Goal: Task Accomplishment & Management: Complete application form

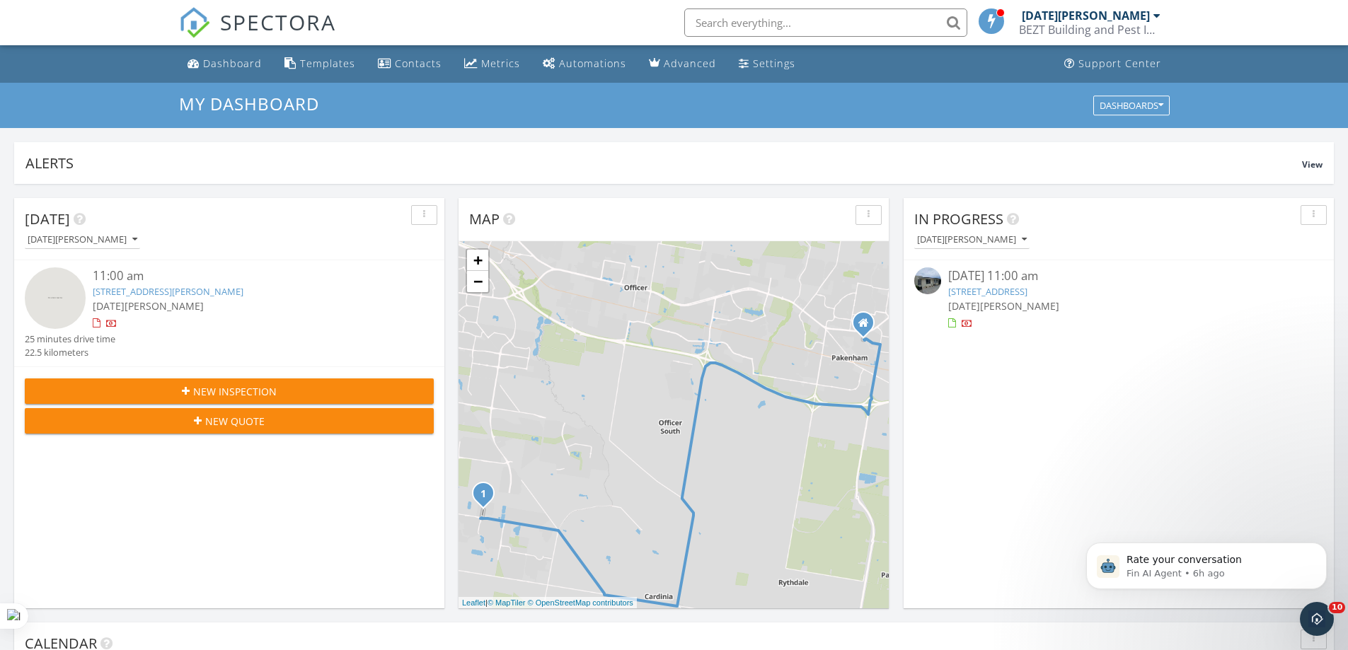
click at [757, 18] on input "text" at bounding box center [825, 22] width 283 height 28
click at [759, 23] on input "text" at bounding box center [825, 22] width 283 height 28
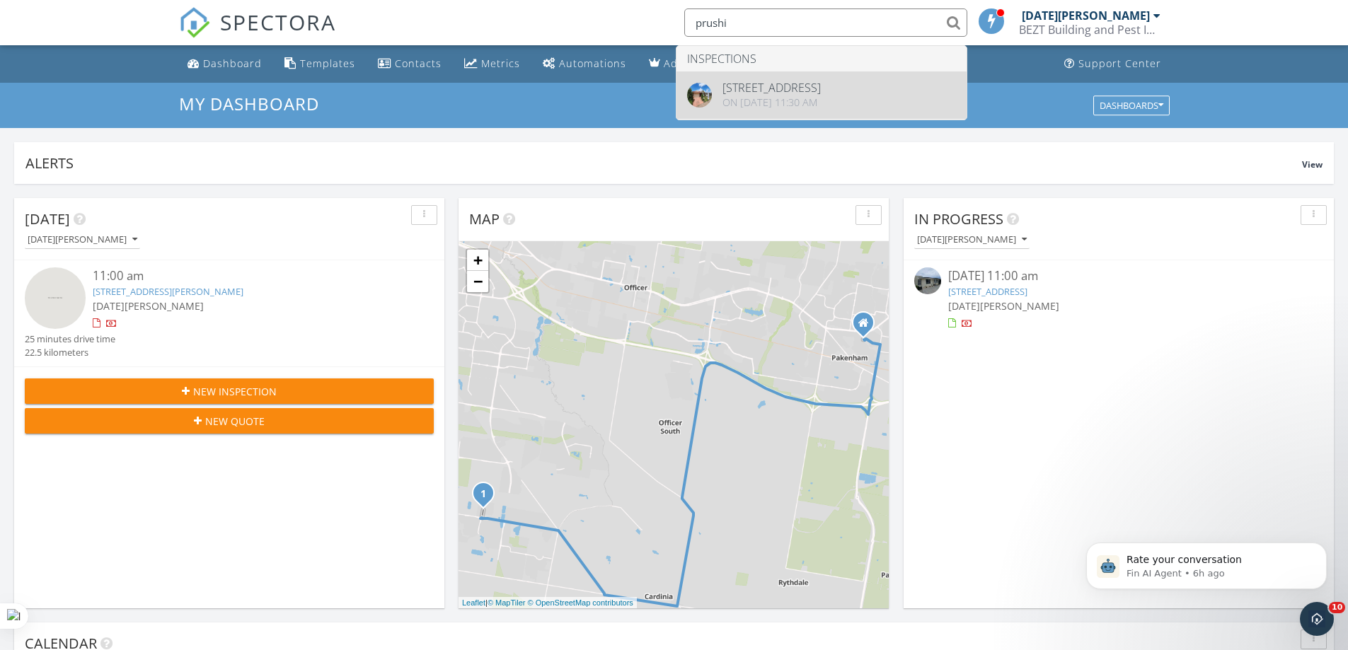
type input "prushi"
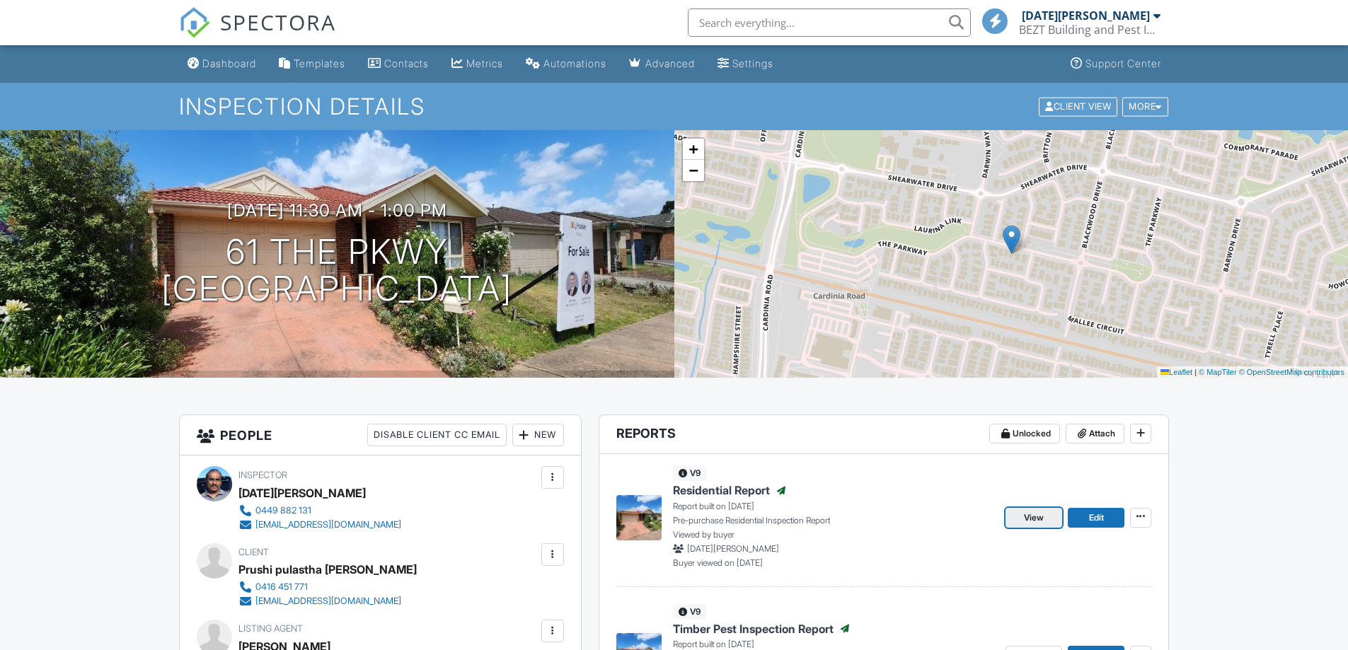
click at [1039, 508] on link "View" at bounding box center [1034, 518] width 57 height 20
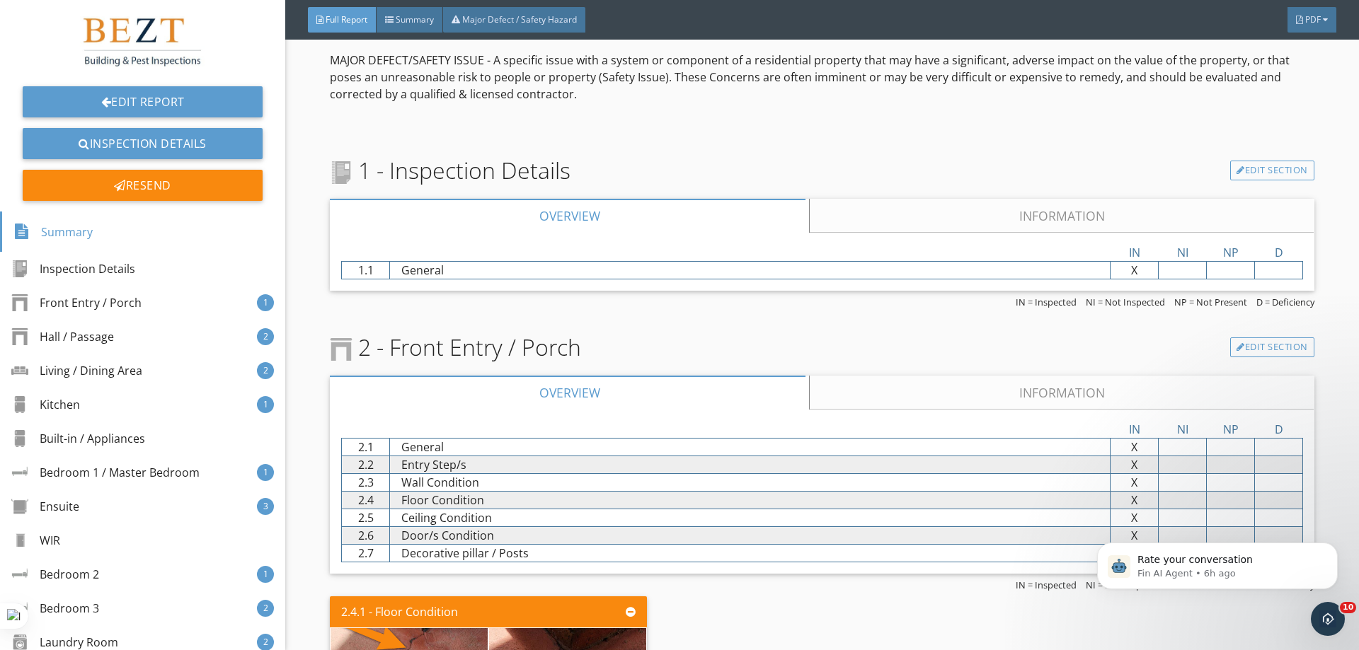
scroll to position [2123, 0]
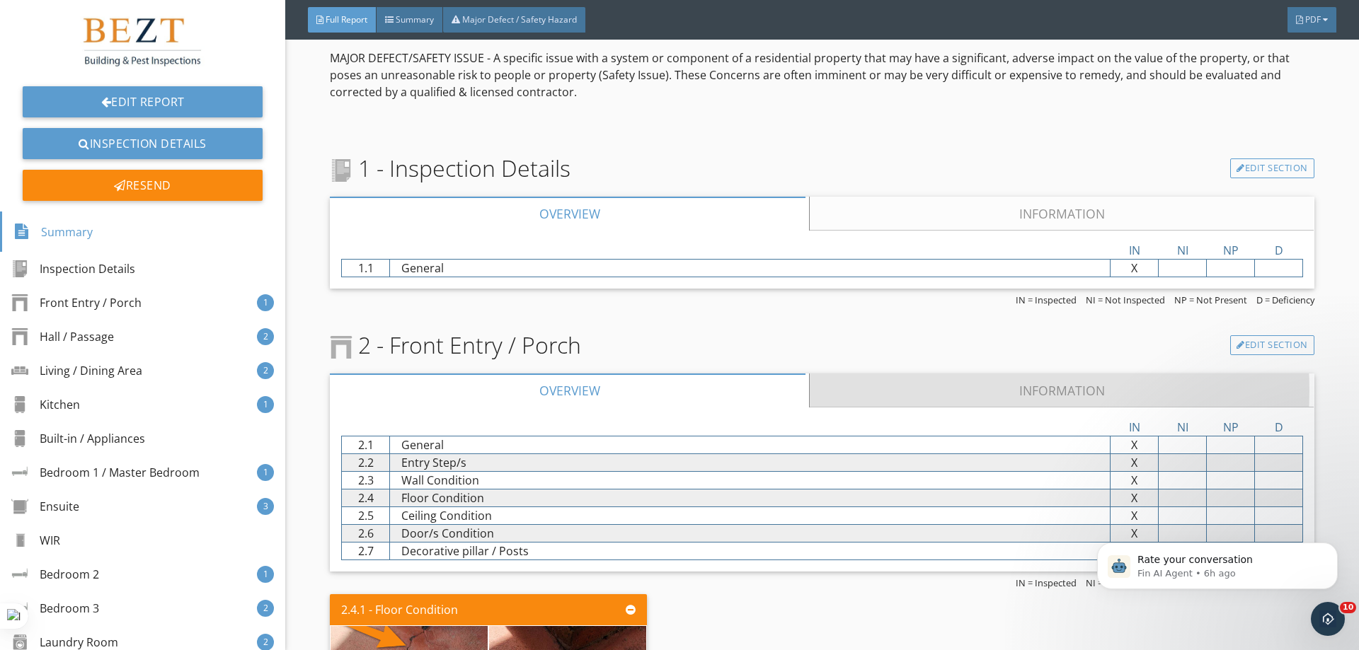
drag, startPoint x: 977, startPoint y: 388, endPoint x: 877, endPoint y: 359, distance: 103.2
click at [973, 387] on link "Information" at bounding box center [1062, 391] width 504 height 34
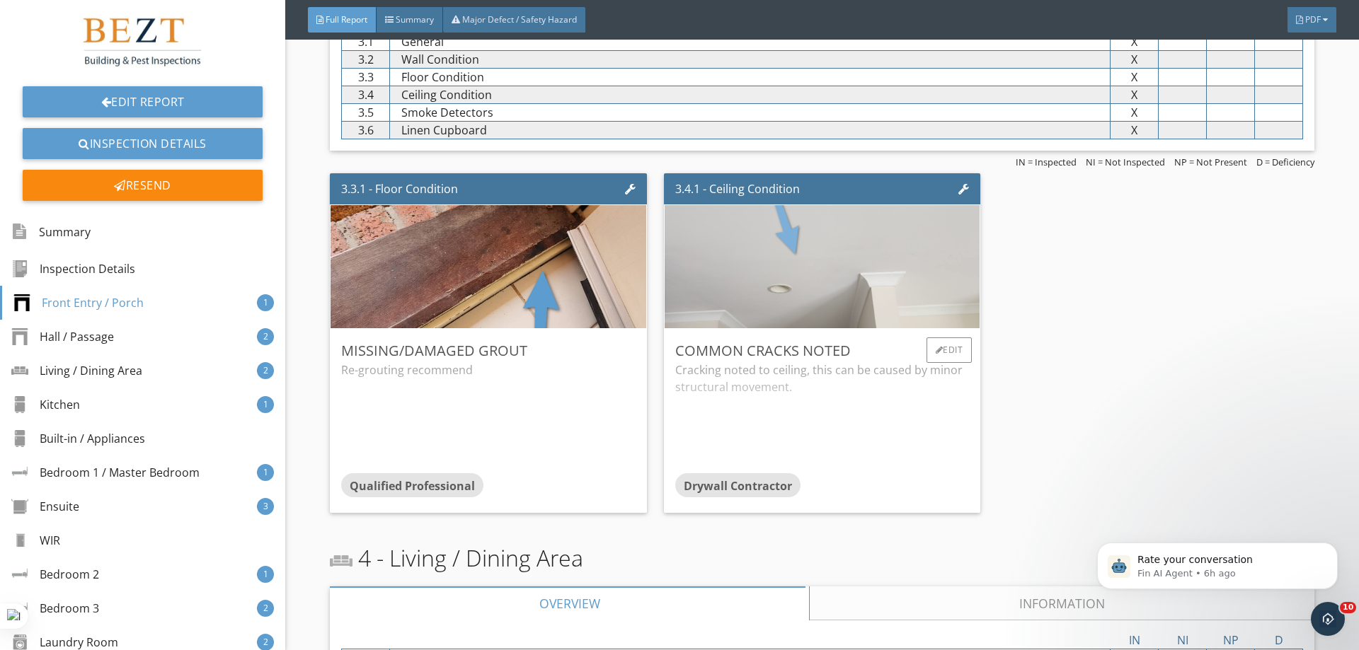
scroll to position [3114, 0]
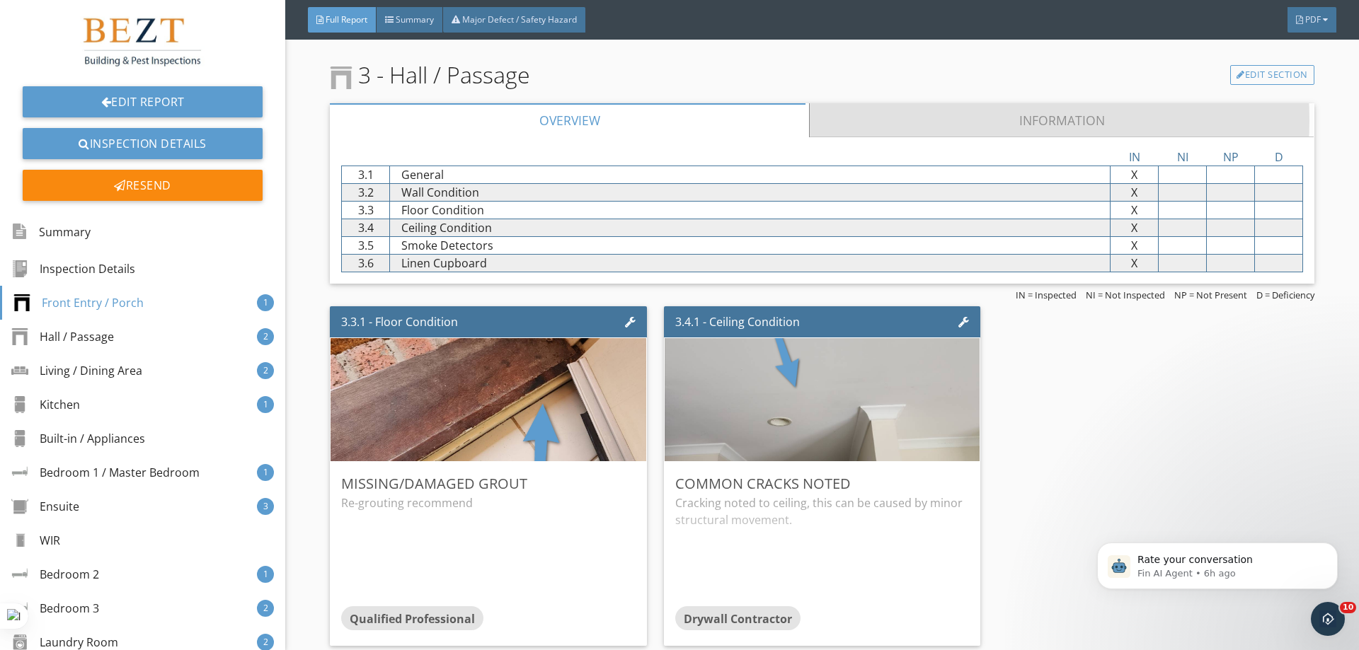
click at [968, 121] on link "Information" at bounding box center [1062, 120] width 504 height 34
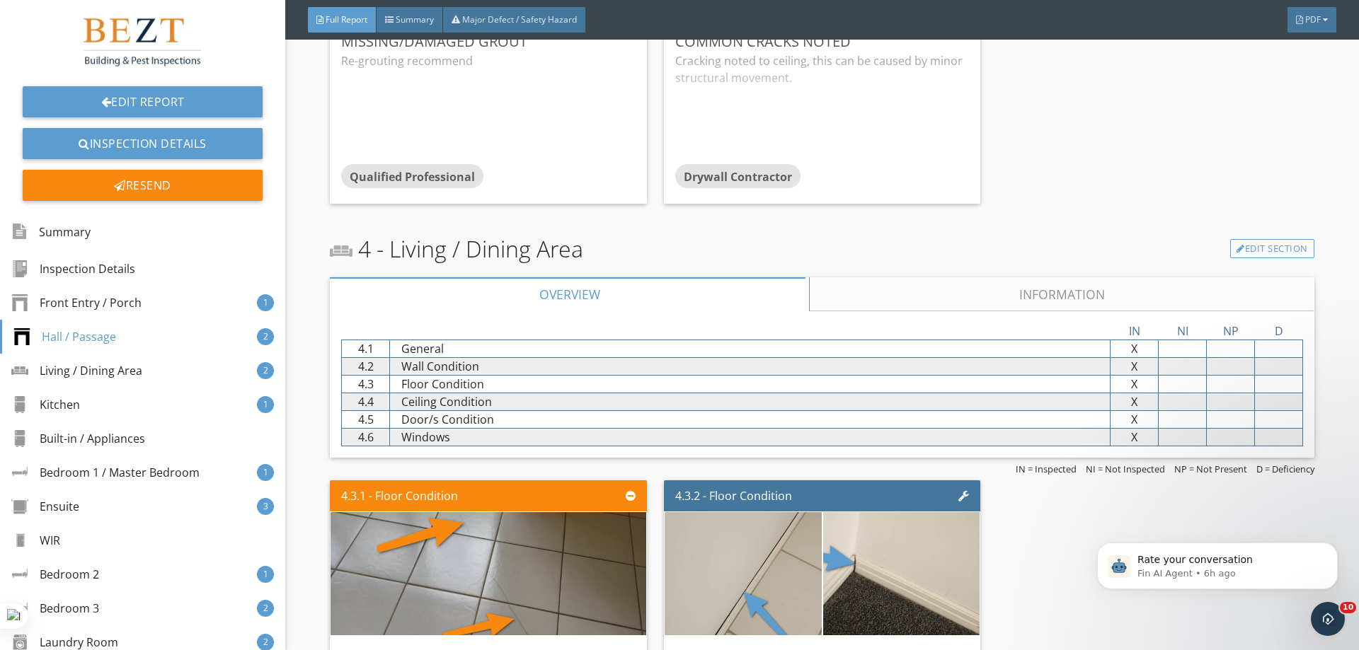
scroll to position [3892, 0]
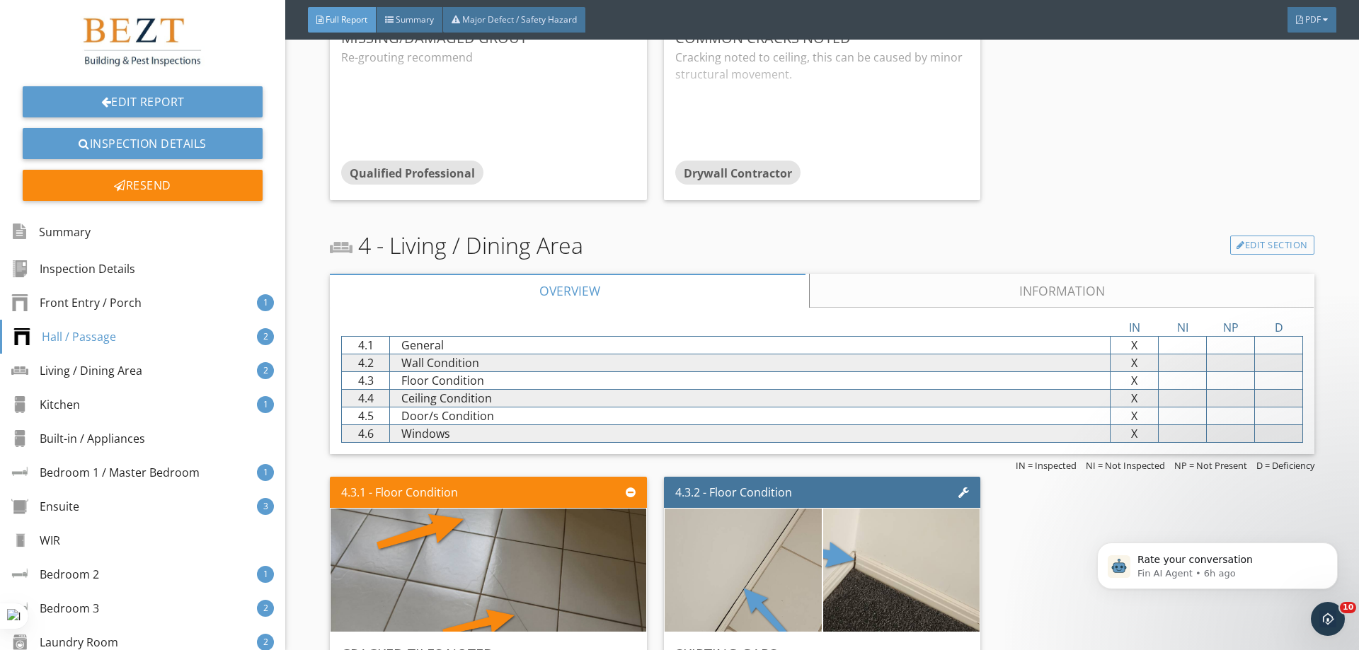
click at [961, 279] on link "Information" at bounding box center [1062, 291] width 504 height 34
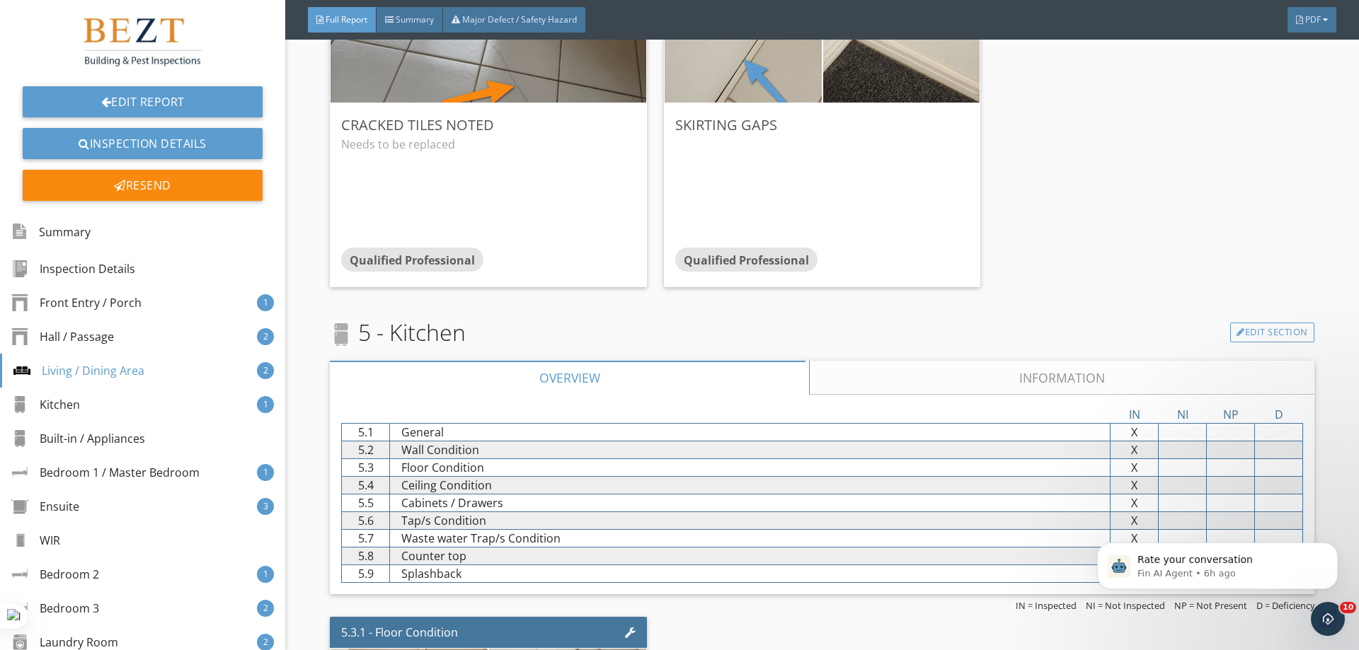
scroll to position [4529, 0]
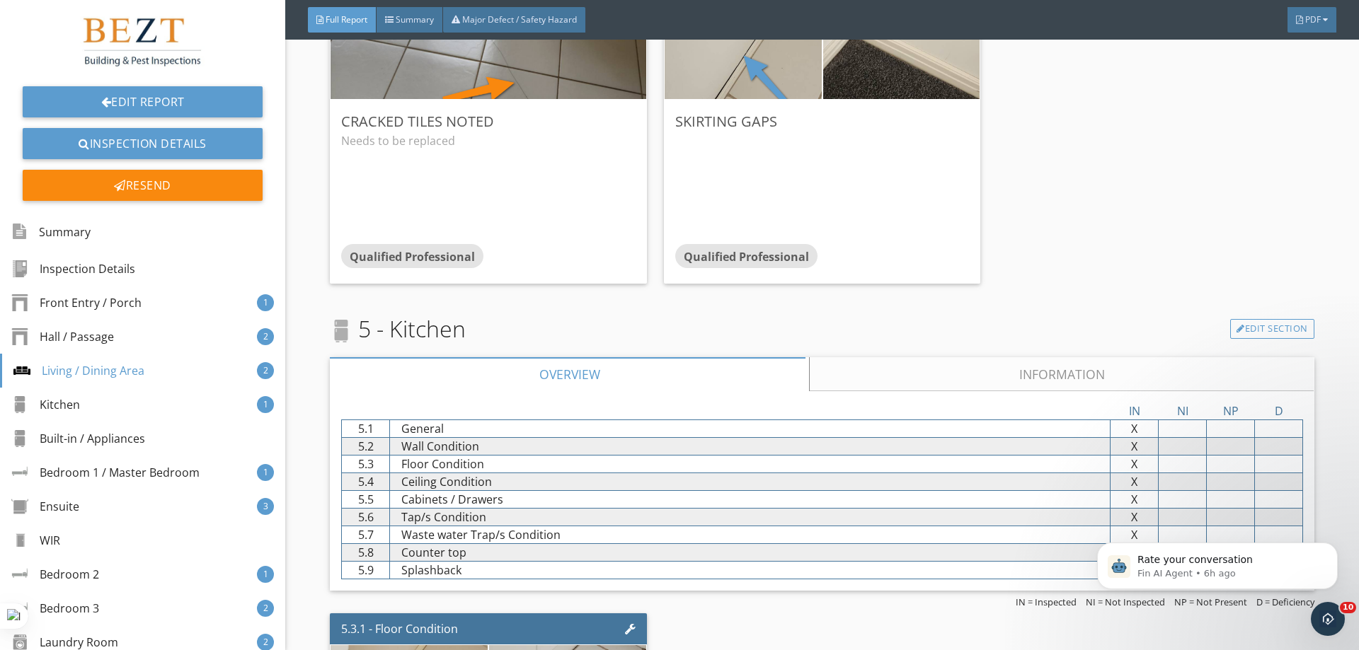
click at [1001, 360] on link "Information" at bounding box center [1062, 374] width 504 height 34
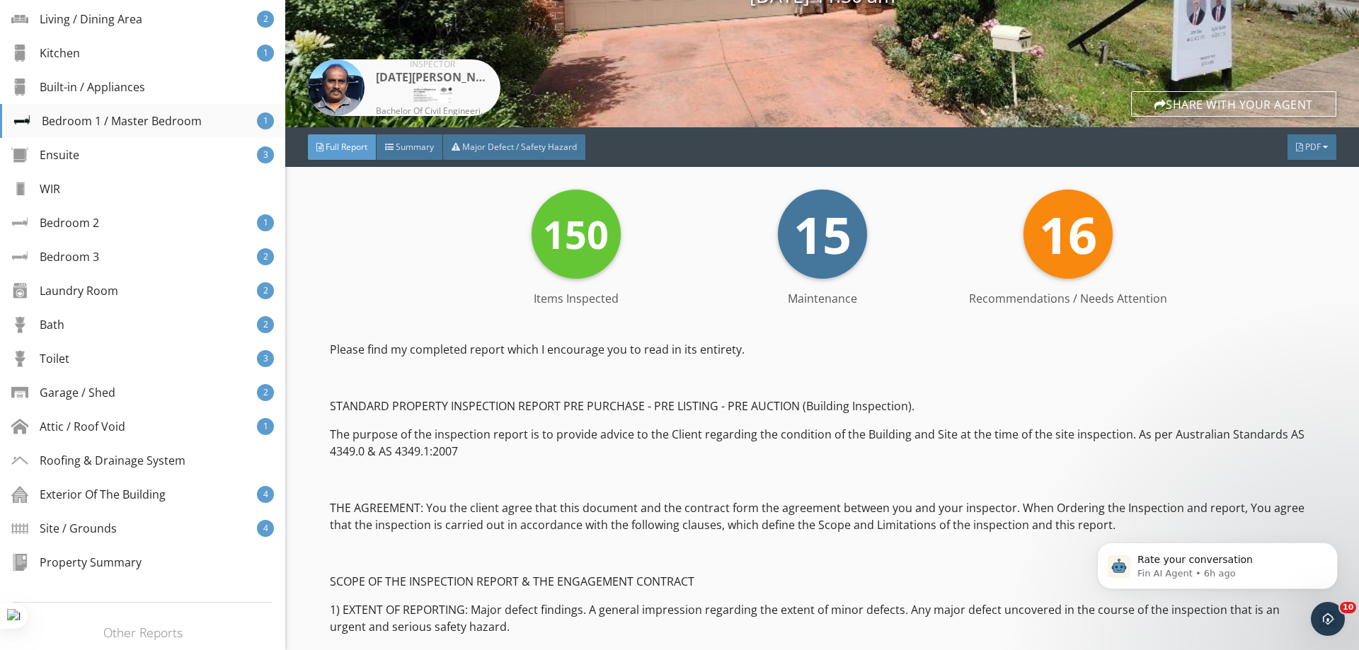
scroll to position [354, 0]
click at [103, 391] on div "Garage / Shed" at bounding box center [65, 390] width 104 height 17
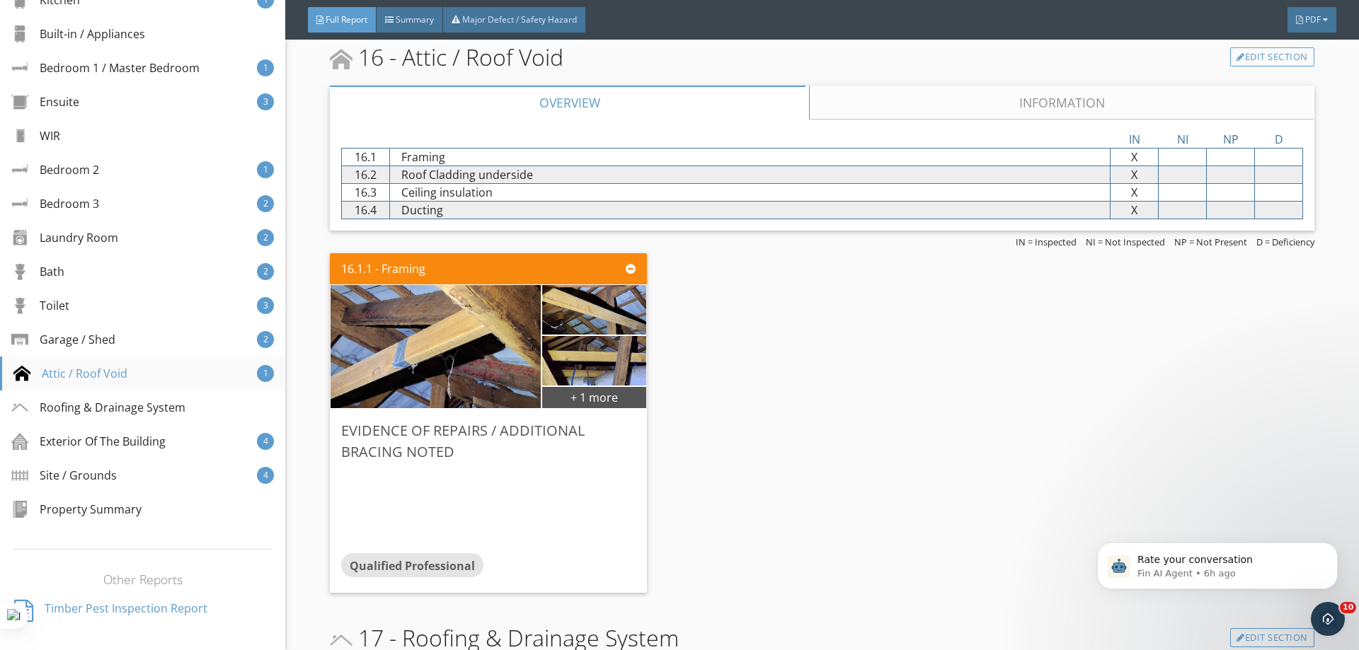
scroll to position [471, 0]
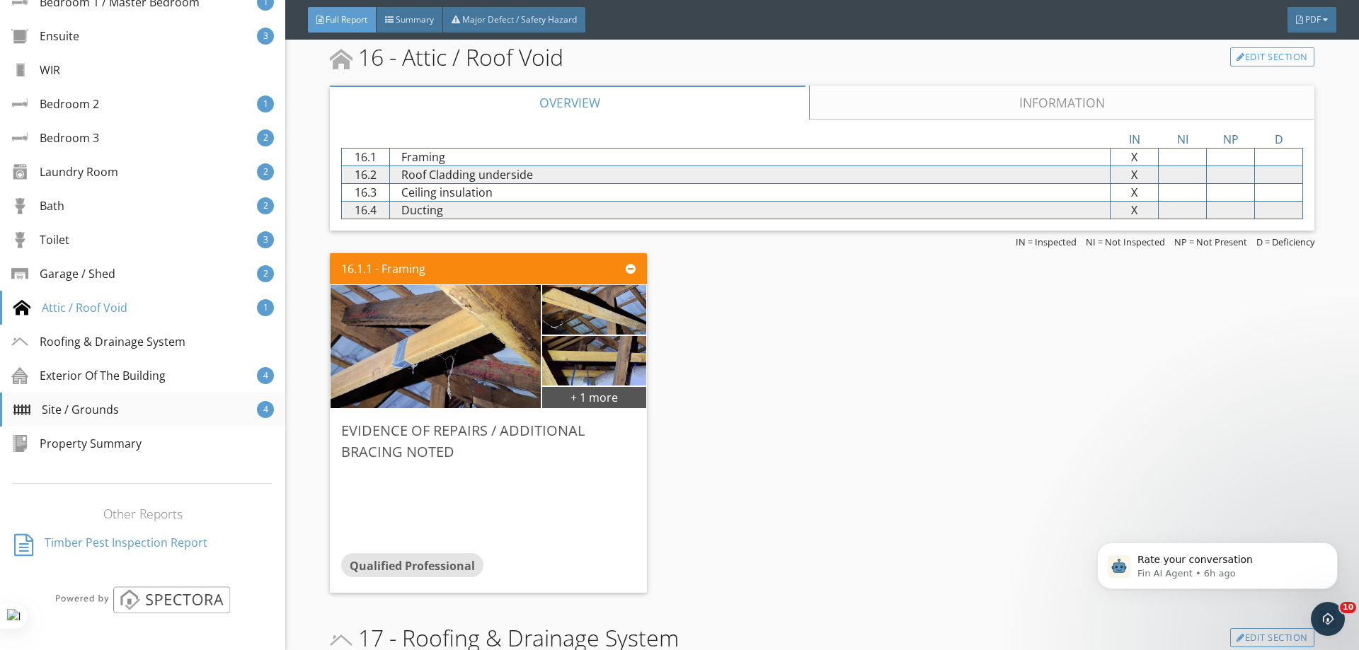
click at [86, 409] on div "Site / Grounds" at bounding box center [65, 409] width 105 height 17
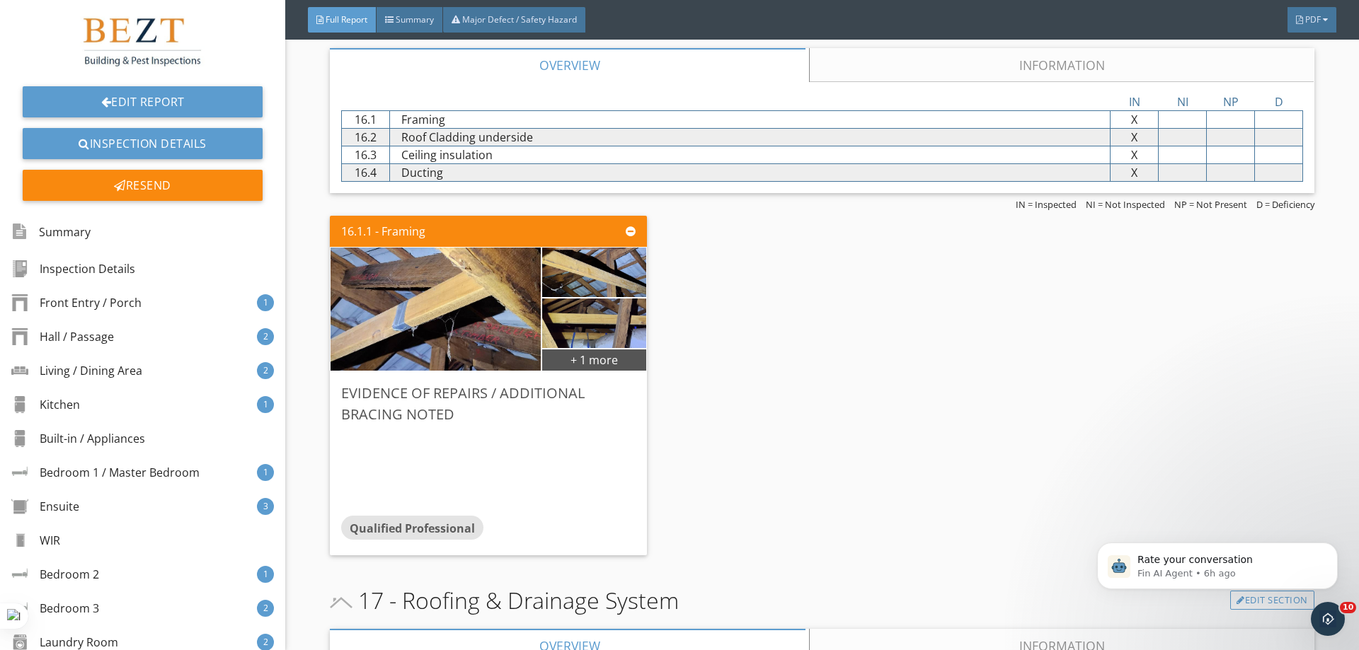
scroll to position [11434, 0]
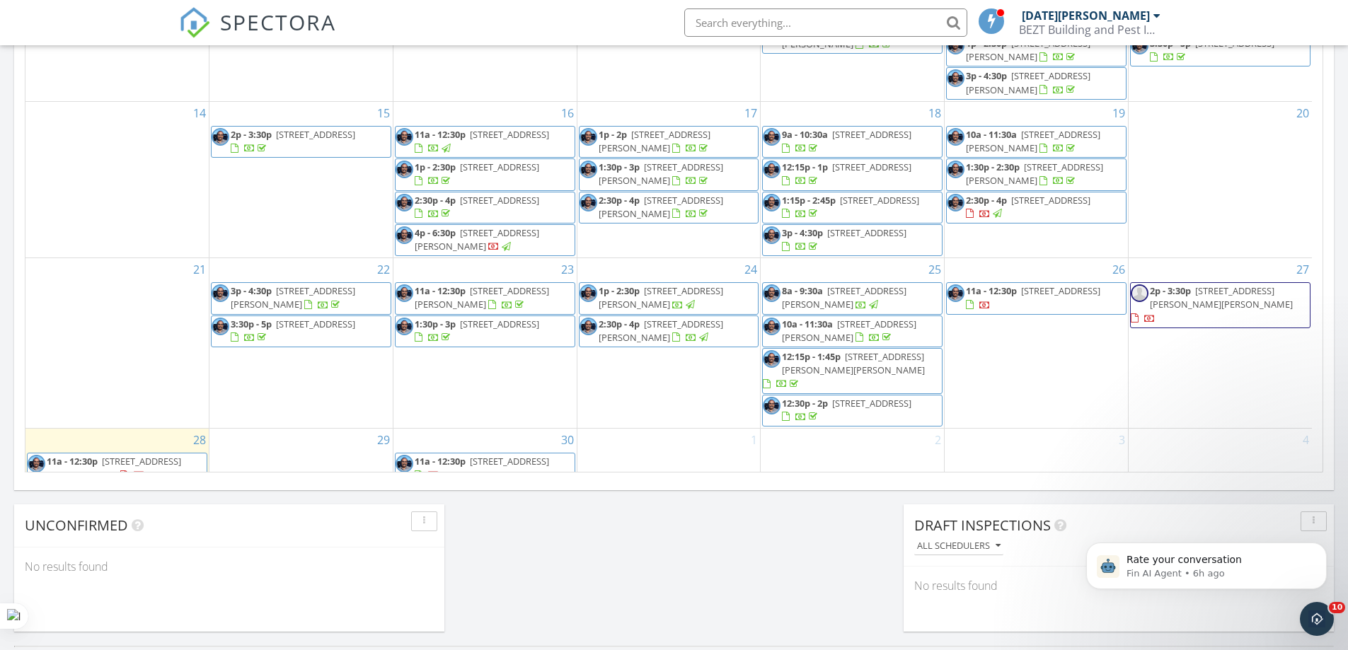
scroll to position [849, 0]
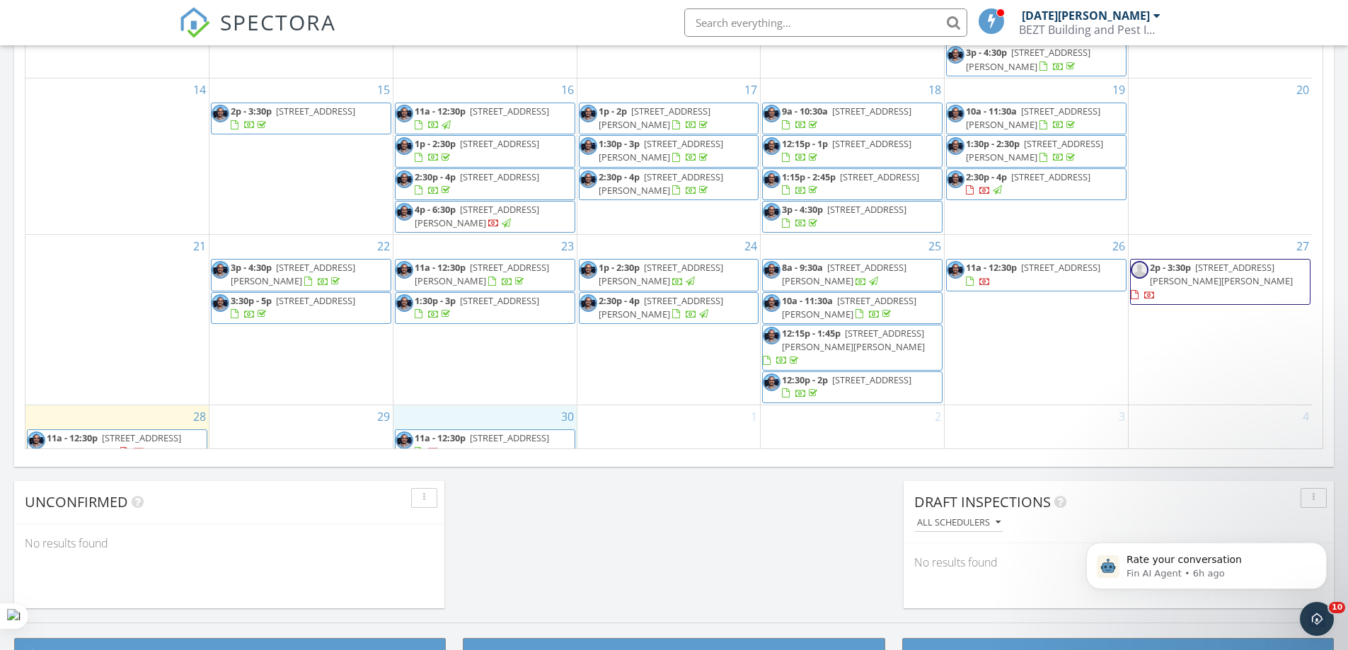
click at [483, 405] on div "30 11a - 12:30p 18 Arapiles Dr, Moe 3825" at bounding box center [484, 433] width 183 height 57
click at [486, 340] on link "Inspection" at bounding box center [484, 339] width 73 height 23
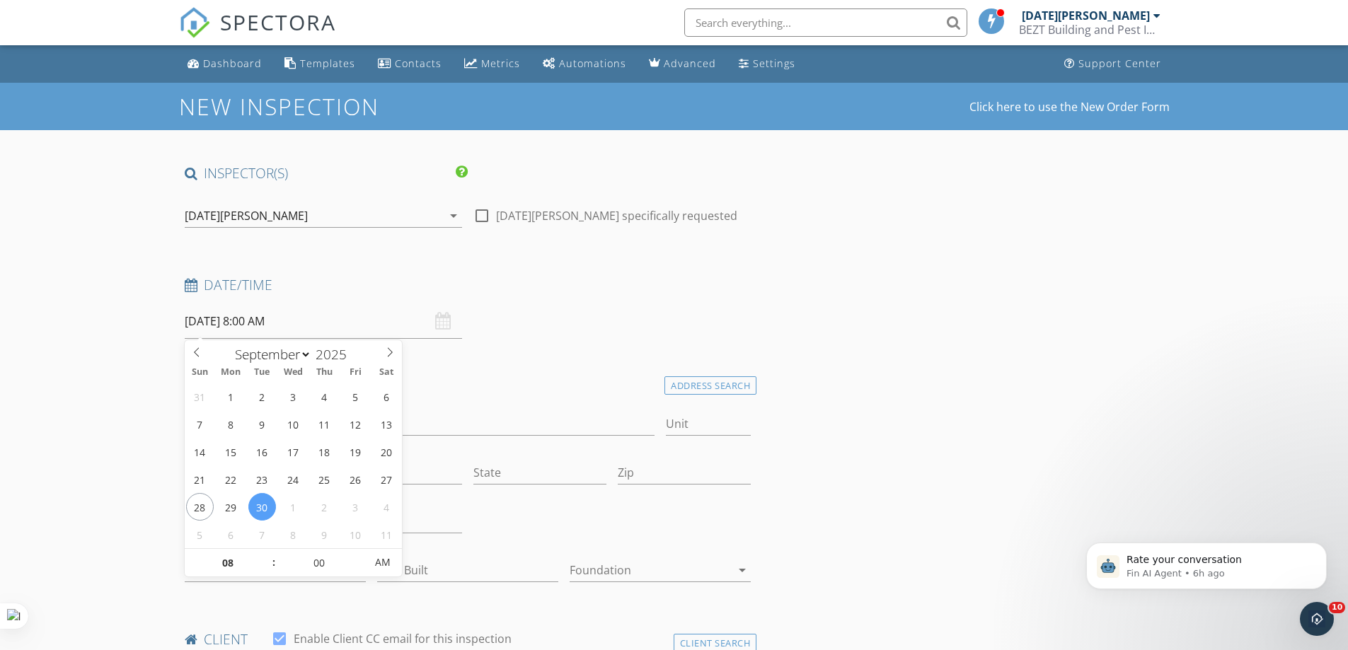
click at [317, 322] on input "[DATE] 8:00 AM" at bounding box center [323, 321] width 277 height 35
type input "09"
type input "[DATE] 9:00 AM"
click at [268, 555] on span at bounding box center [267, 556] width 10 height 14
type input "10"
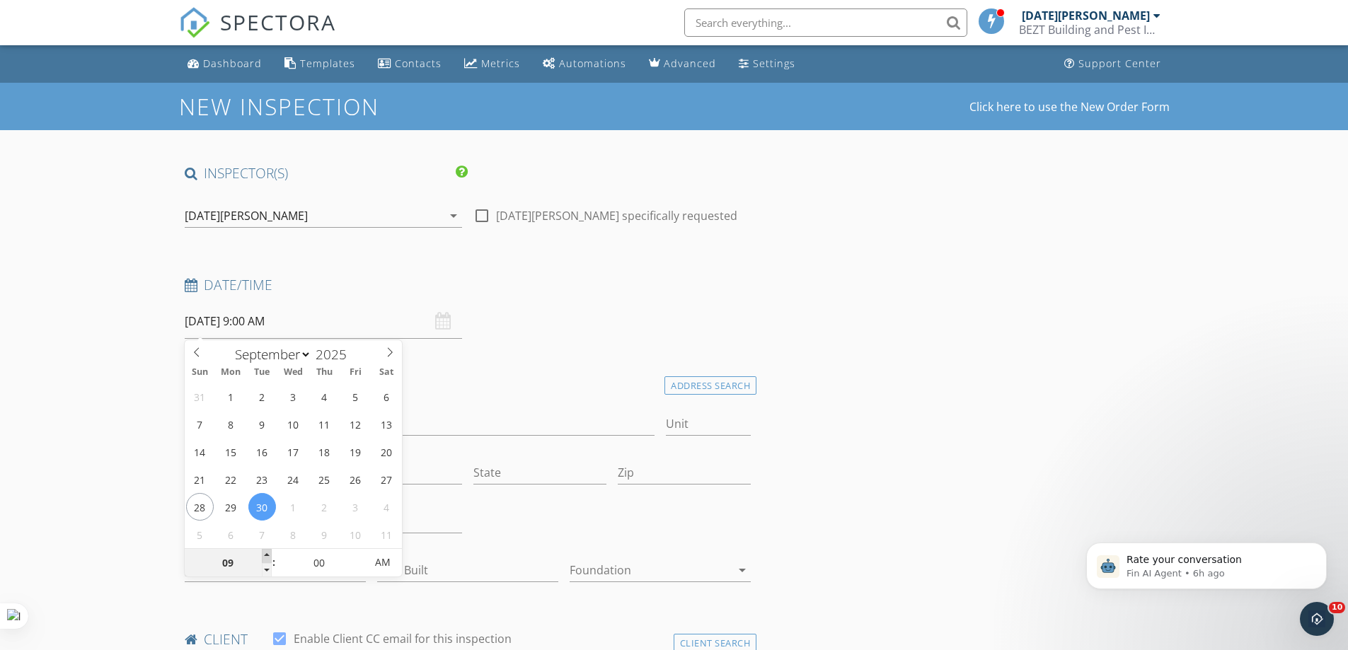
type input "[DATE] 10:00 AM"
click at [268, 555] on span at bounding box center [267, 556] width 10 height 14
type input "11"
type input "30/09/2025 11:00 AM"
click at [268, 555] on span at bounding box center [267, 556] width 10 height 14
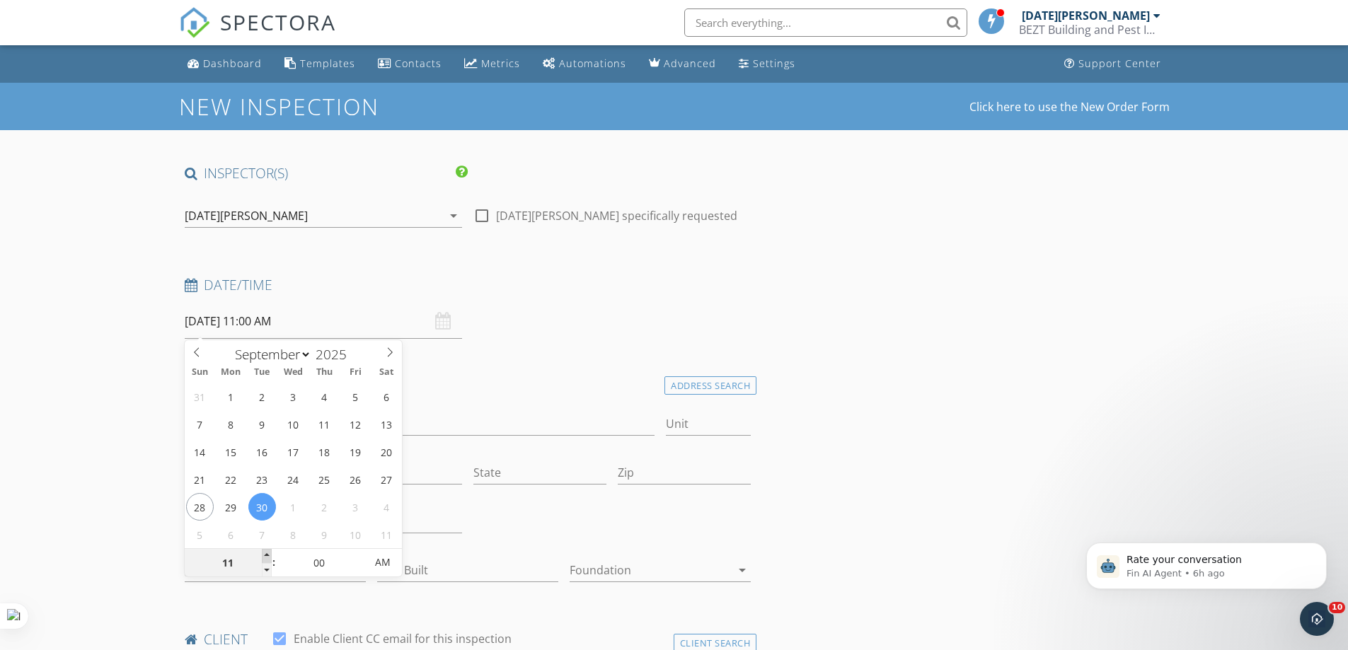
type input "12"
type input "30/09/2025 12:00 PM"
click at [268, 555] on span at bounding box center [267, 556] width 10 height 14
type input "01"
type input "30/09/2025 1:00 PM"
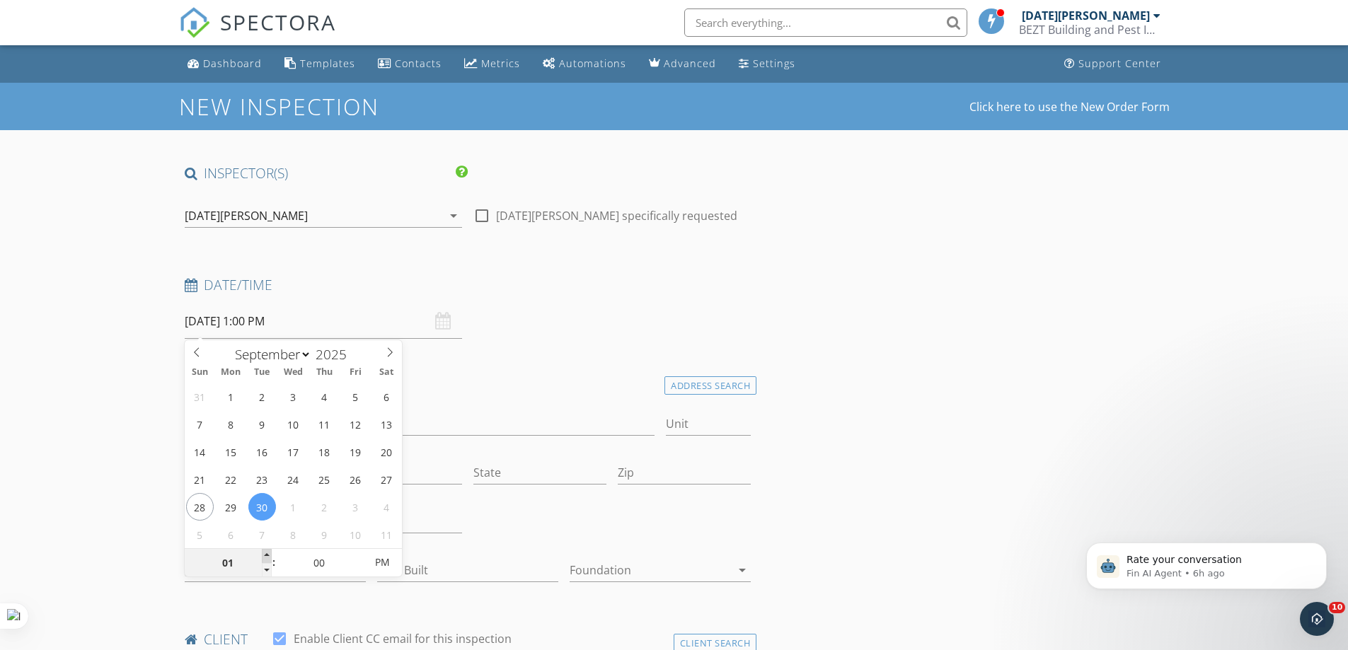
click at [268, 555] on span at bounding box center [267, 556] width 10 height 14
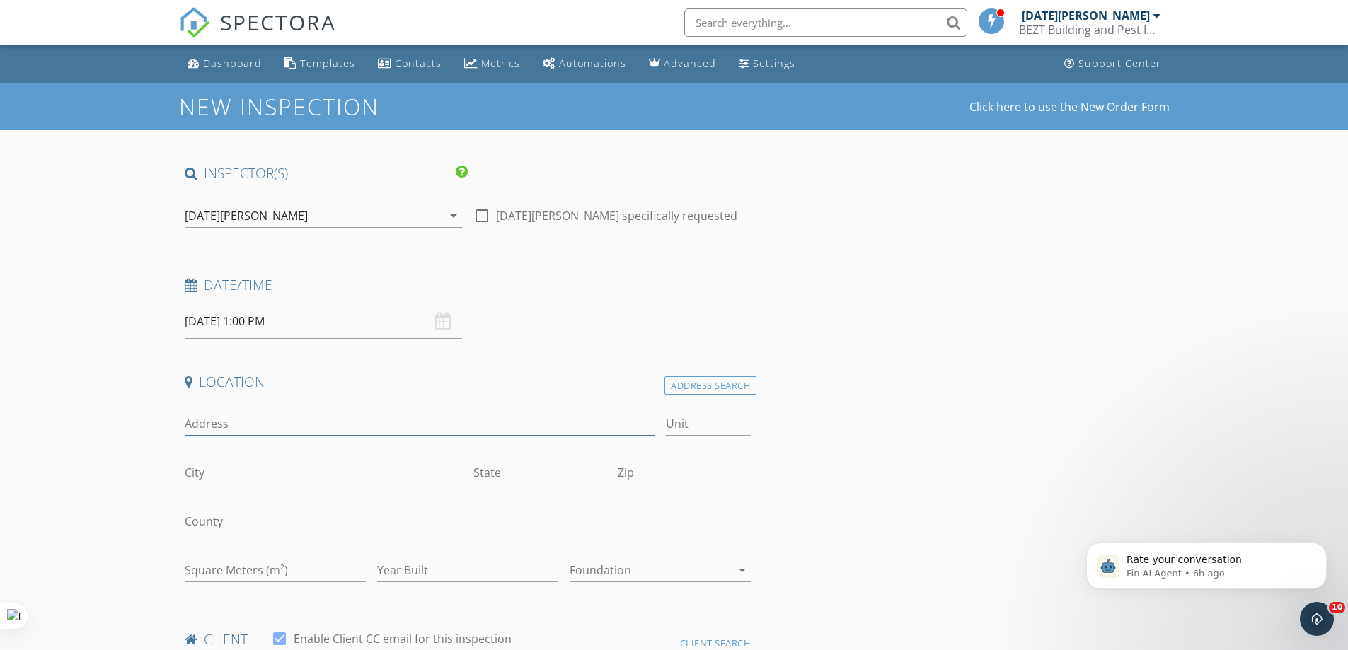
drag, startPoint x: 202, startPoint y: 420, endPoint x: 223, endPoint y: 403, distance: 27.6
click at [202, 420] on input "Address" at bounding box center [420, 424] width 471 height 23
click at [247, 422] on input "Address" at bounding box center [420, 424] width 471 height 23
paste input "60 Comans Street, Morwell, VIC 3840"
click at [398, 420] on input "60 Comans Street, Morwell, VIC 3840" at bounding box center [420, 424] width 471 height 23
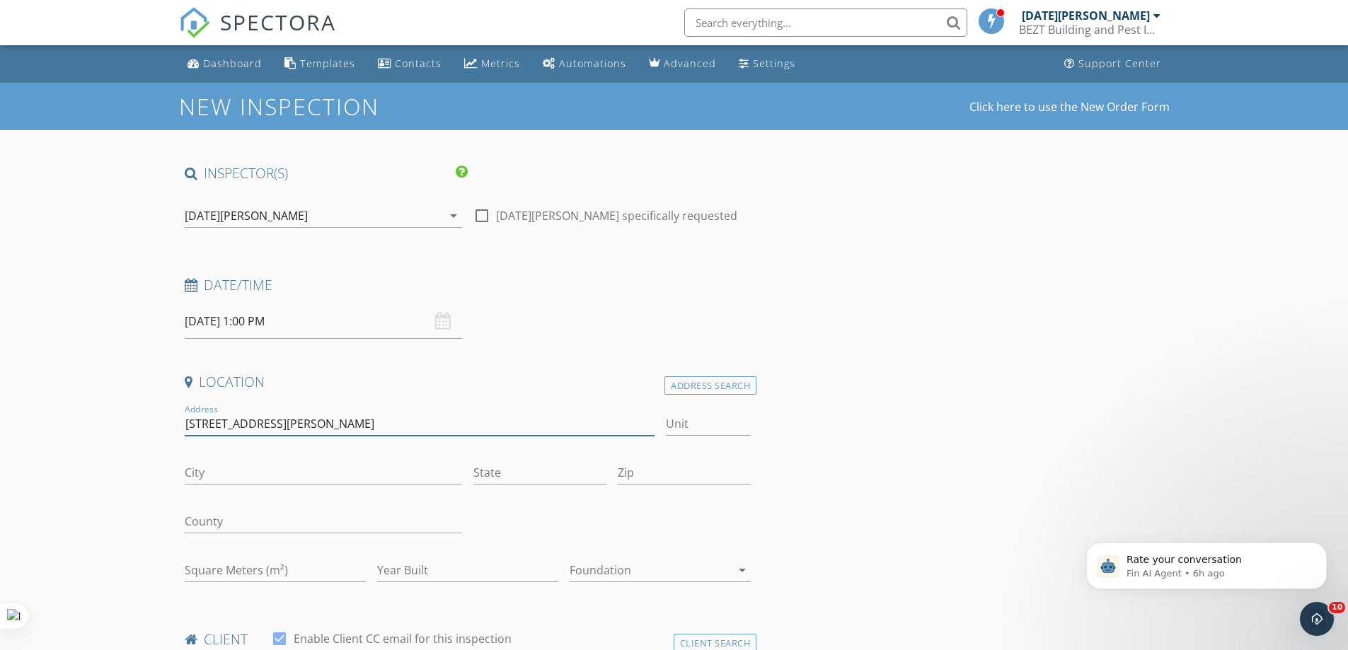
type input "60 Comans Street, Morwell, VIC 3840"
click at [398, 420] on input "60 Comans Street, Morwell, VIC 3840" at bounding box center [420, 424] width 471 height 23
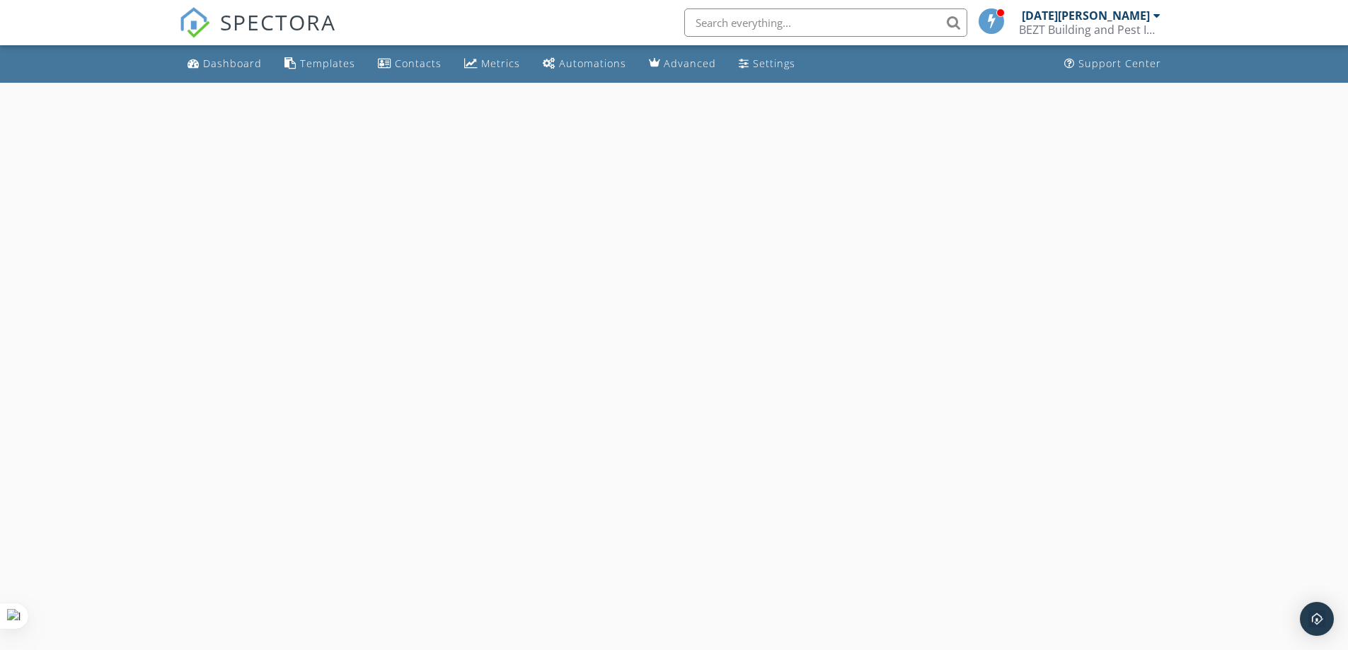
select select "8"
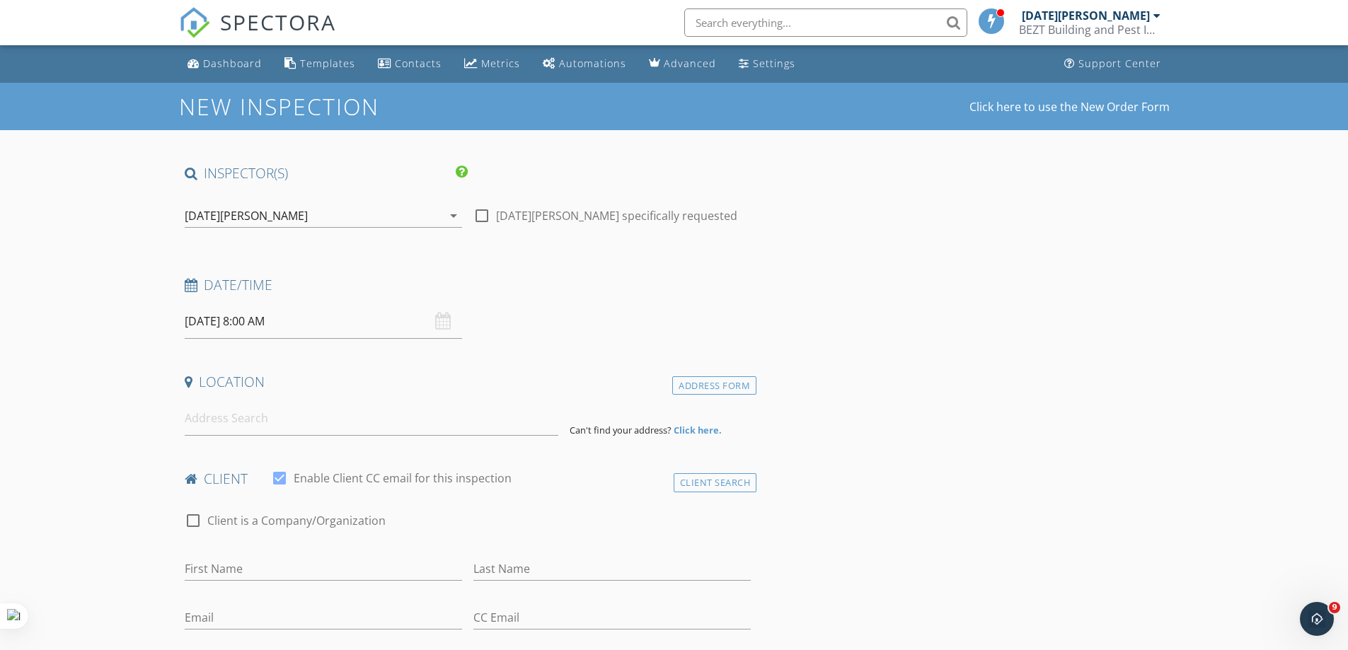
click at [324, 323] on input "[DATE] 8:00 AM" at bounding box center [323, 321] width 277 height 35
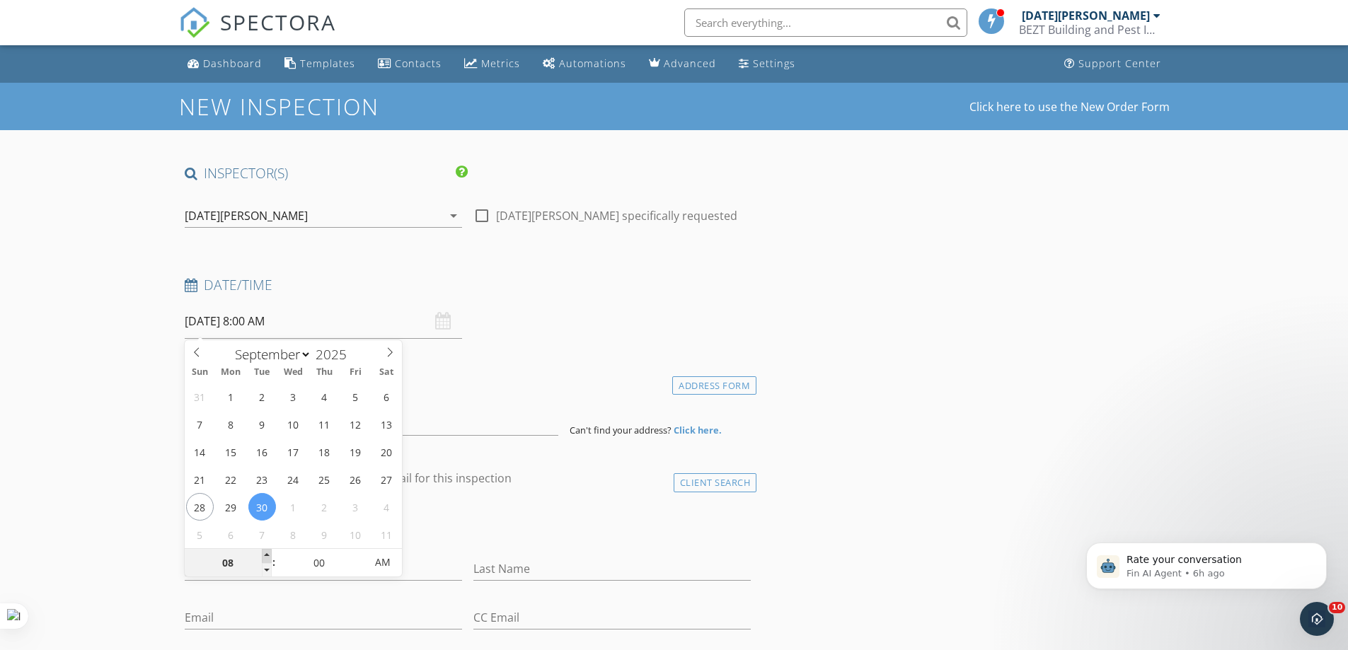
type input "09"
type input "[DATE] 9:00 AM"
click at [266, 553] on span at bounding box center [267, 556] width 10 height 14
type input "10"
type input "[DATE] 10:00 AM"
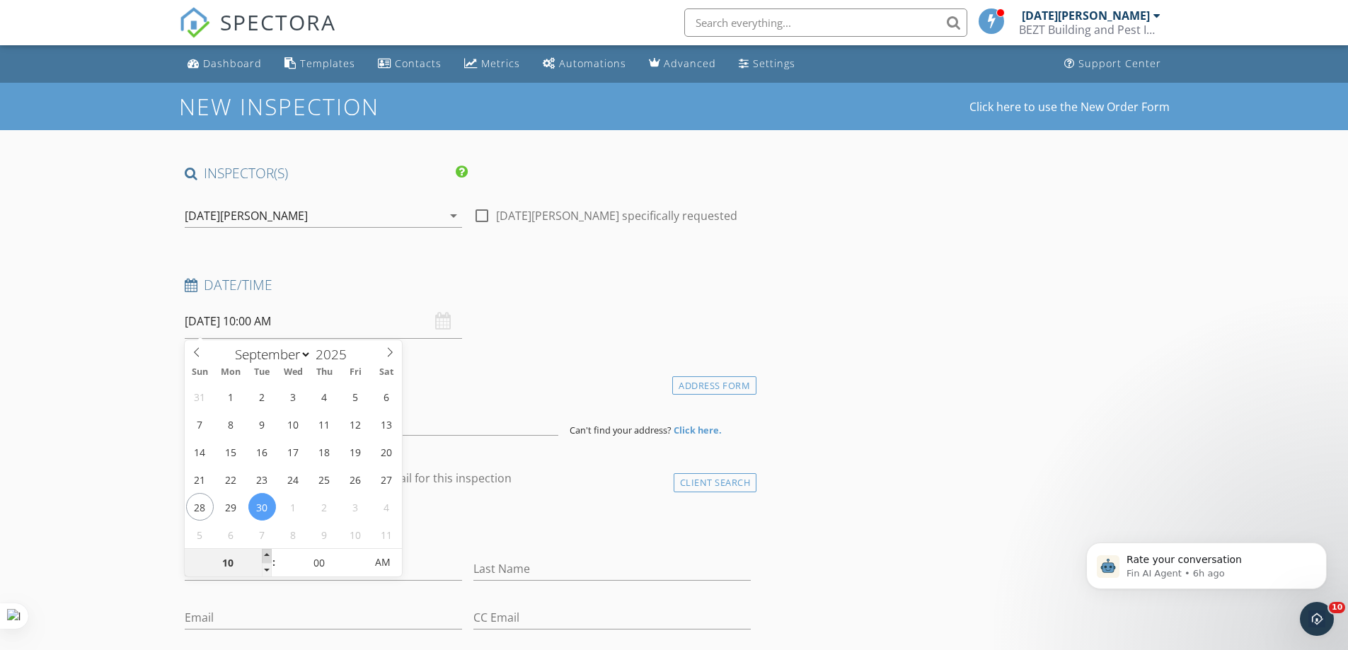
click at [266, 553] on span at bounding box center [267, 556] width 10 height 14
type input "11"
type input "[DATE] 11:00 AM"
click at [262, 553] on span at bounding box center [267, 556] width 10 height 14
type input "12"
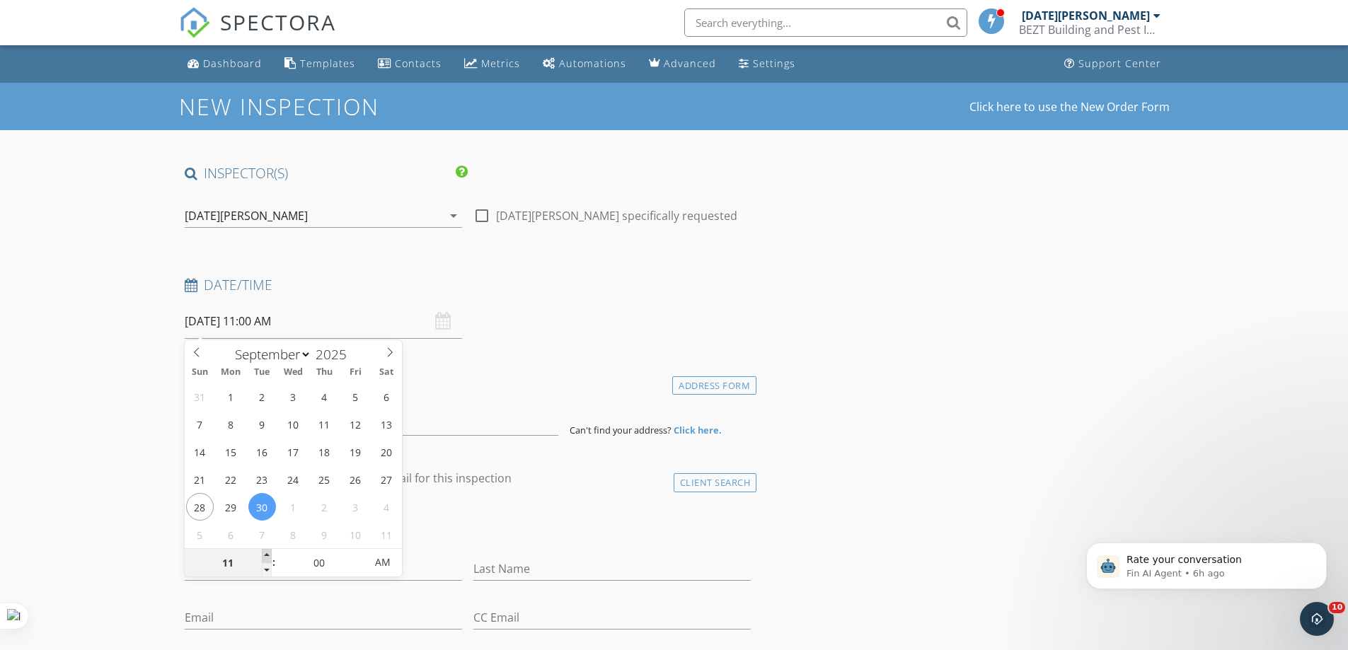
type input "[DATE] 12:00 PM"
click at [262, 553] on span at bounding box center [267, 556] width 10 height 14
type input "01"
type input "[DATE] 1:00 PM"
click at [262, 553] on span at bounding box center [267, 556] width 10 height 14
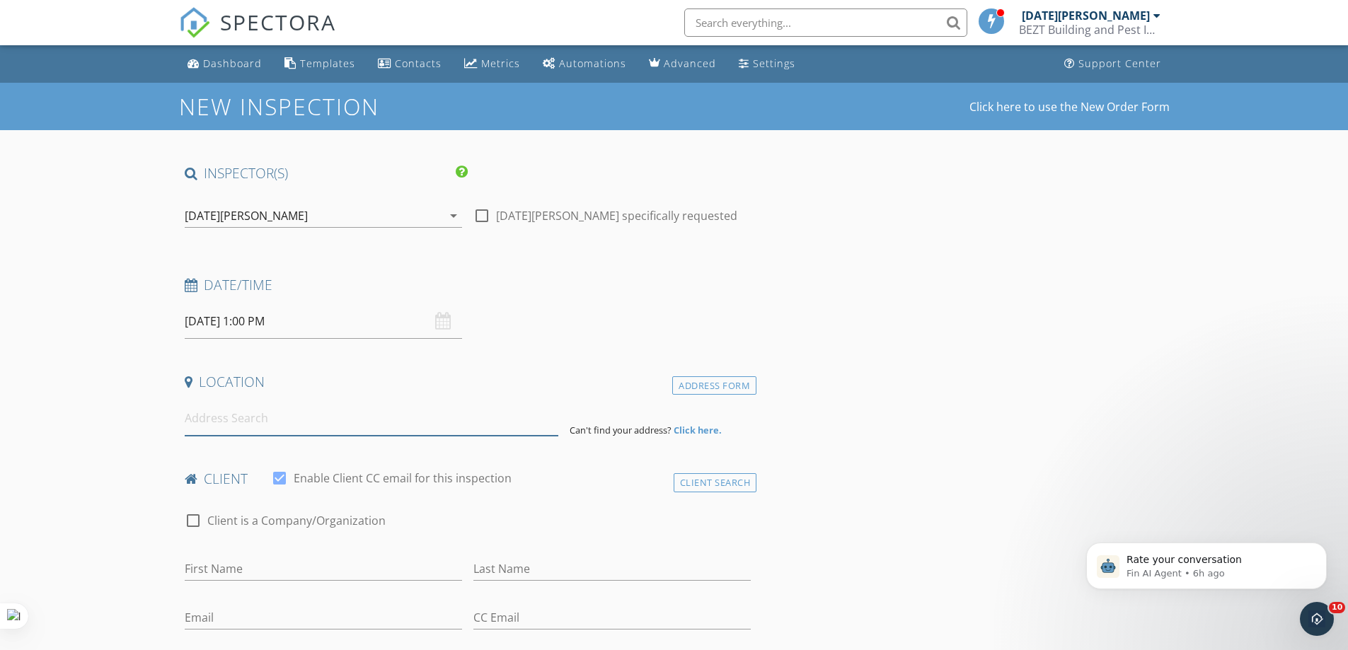
click at [227, 421] on input at bounding box center [372, 418] width 374 height 35
paste input "[STREET_ADDRESS][PERSON_NAME]"
type input "60 Comans Street, Morwell VIC 3840, Australia"
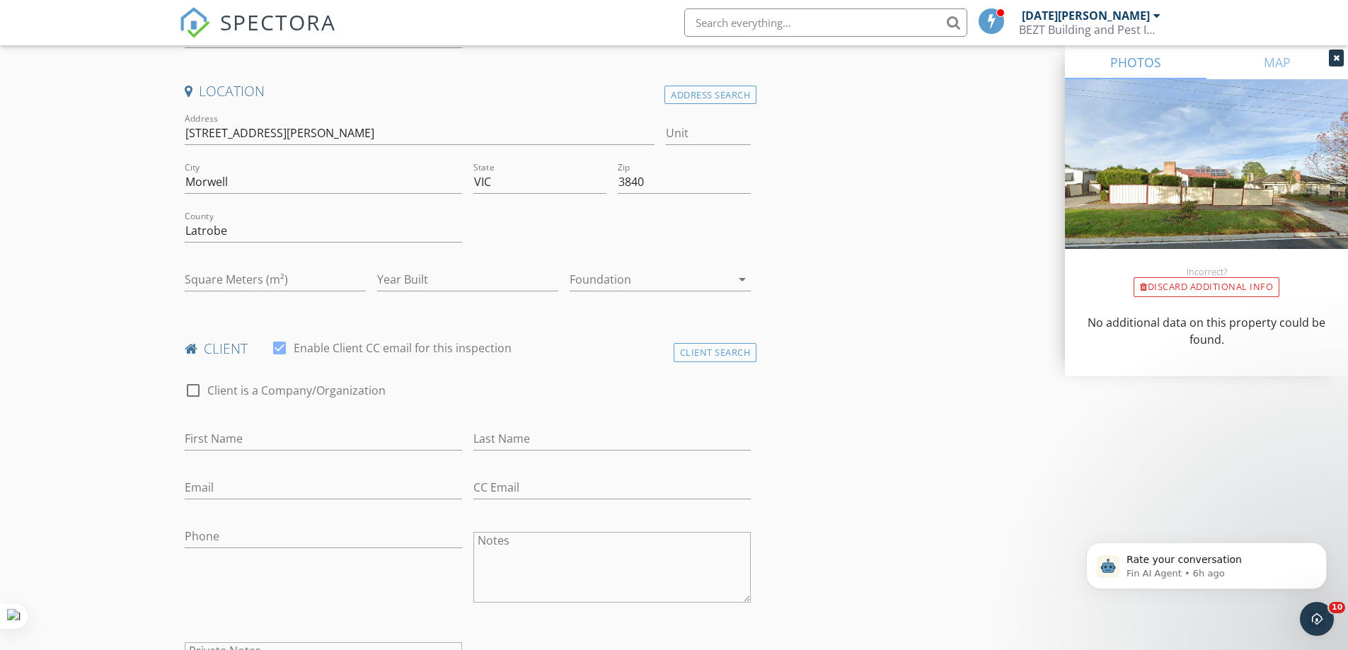
scroll to position [425, 0]
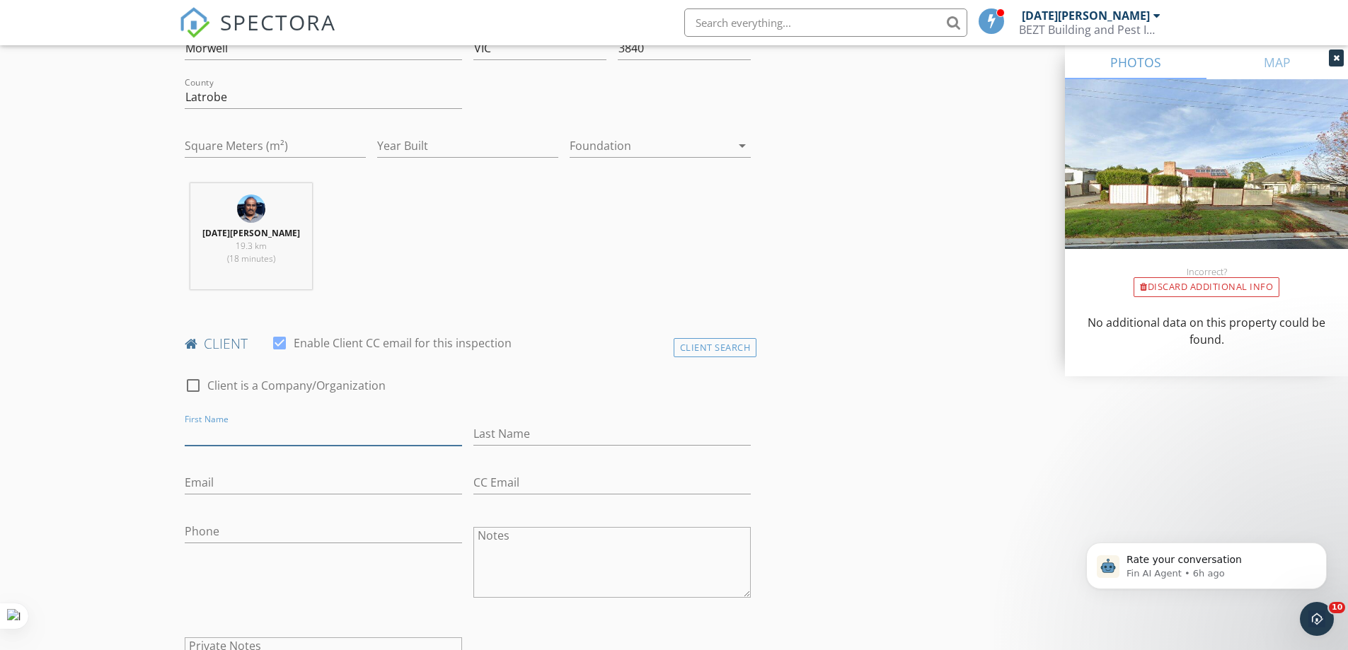
click at [203, 437] on input "First Name" at bounding box center [323, 433] width 277 height 23
click at [197, 426] on input "First Name" at bounding box center [323, 433] width 277 height 23
paste input "Nicholas Clement Michel; Bianca Dee Michel"
type input "Nicholas Clement Michel; Bianca Dee Michel"
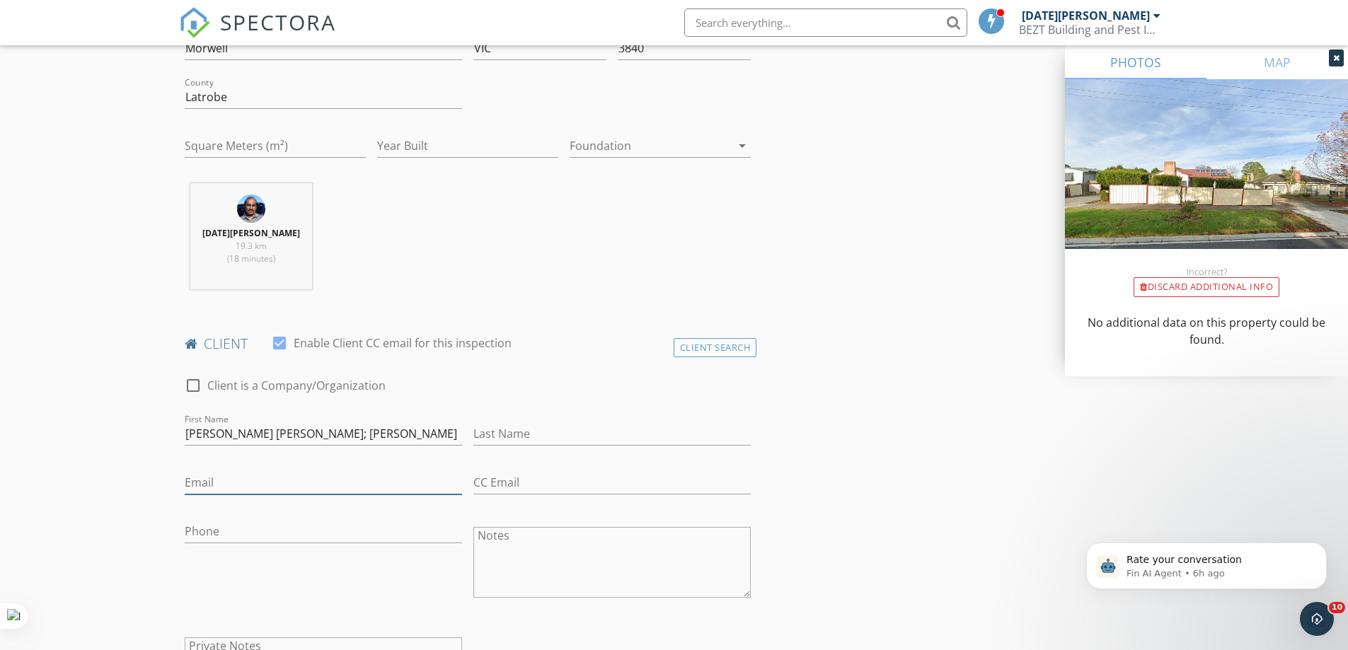
click at [210, 485] on input "Email" at bounding box center [323, 482] width 277 height 23
click at [264, 481] on input "Email" at bounding box center [323, 482] width 277 height 23
paste input "mehrab@searchproperty.com.au"
type input "mehrab@searchproperty.com.au"
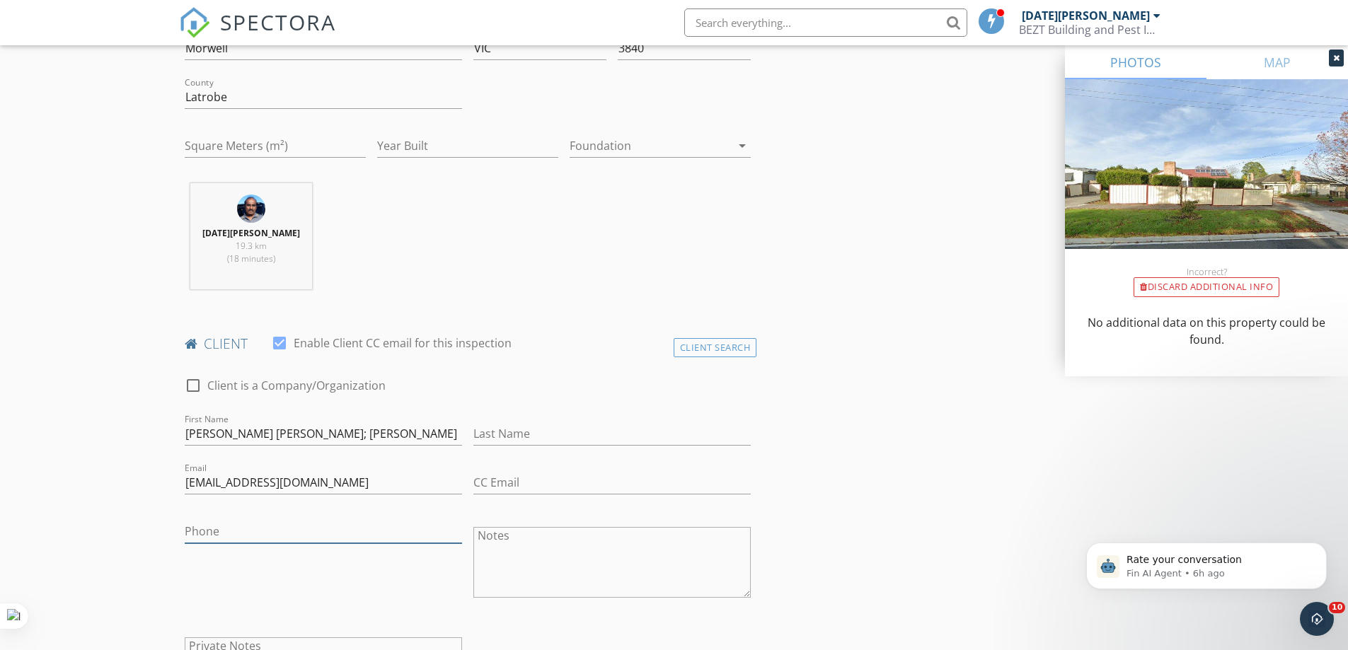
click at [218, 530] on input "Phone" at bounding box center [323, 531] width 277 height 23
click at [209, 531] on input "0401653940" at bounding box center [323, 531] width 277 height 23
click at [233, 530] on input "0401 653940" at bounding box center [323, 531] width 277 height 23
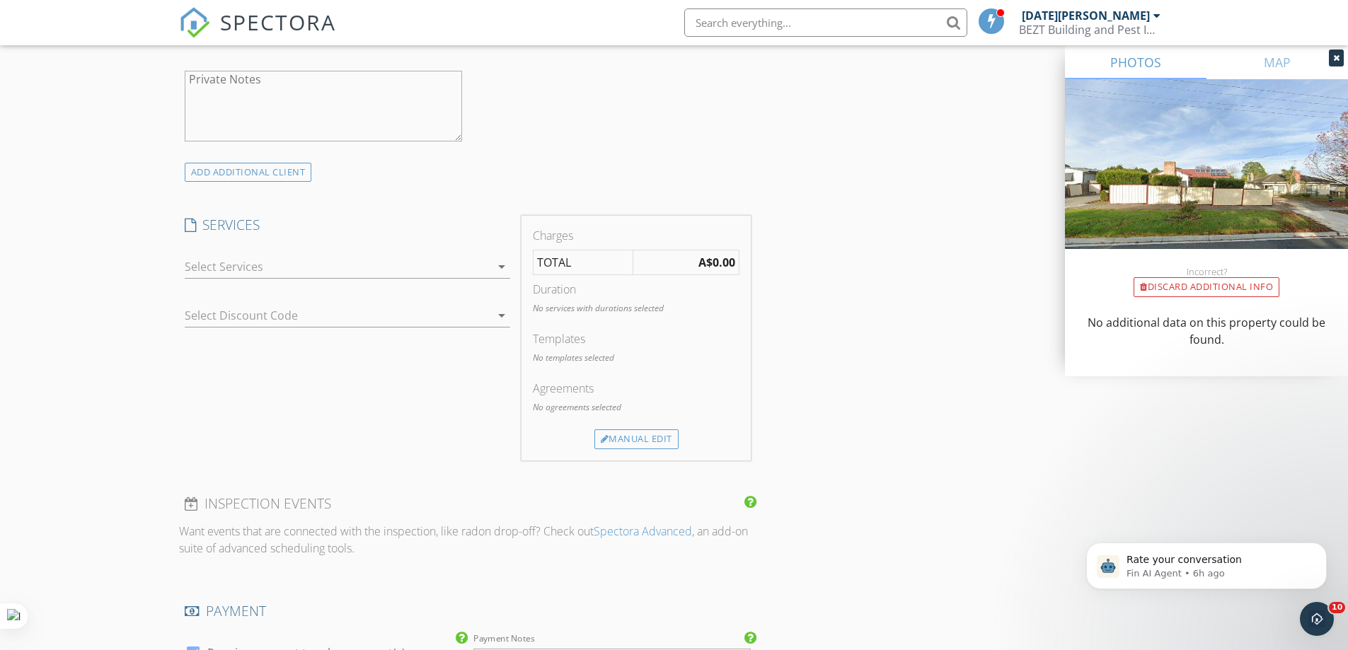
scroll to position [991, 0]
type input "0401 653 940"
click at [502, 265] on icon "arrow_drop_down" at bounding box center [501, 267] width 17 height 17
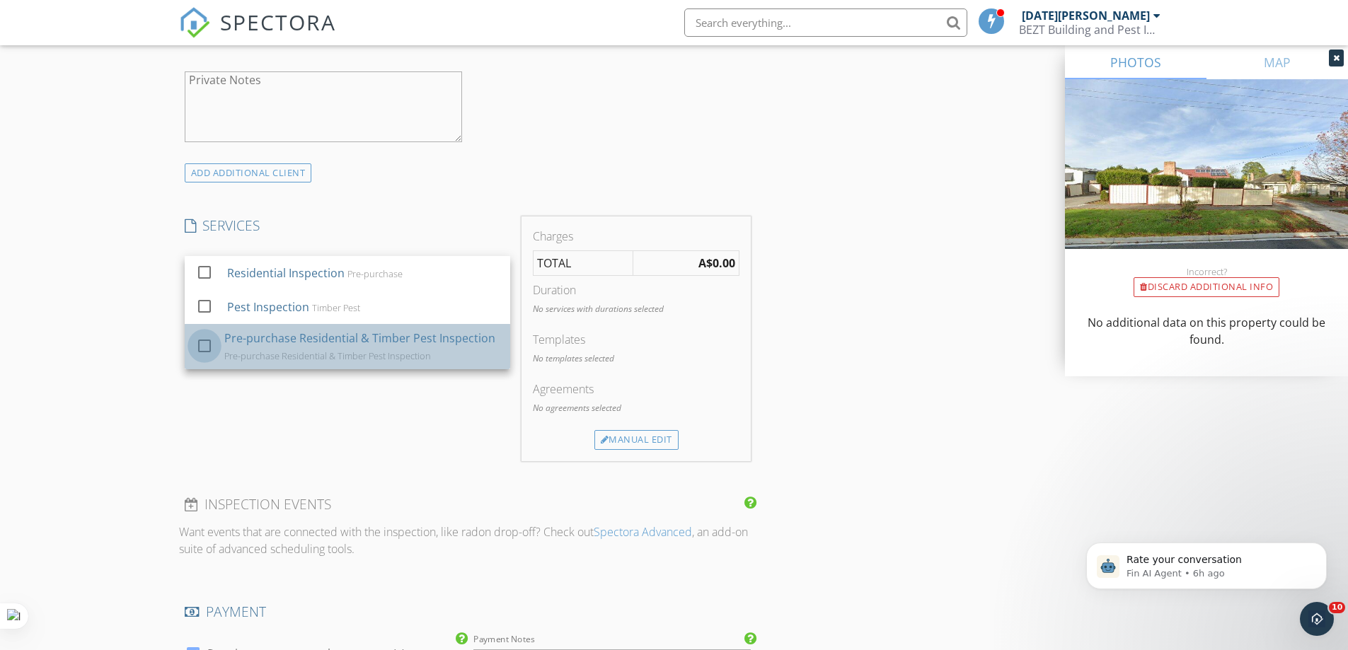
click at [204, 342] on div at bounding box center [204, 346] width 24 height 24
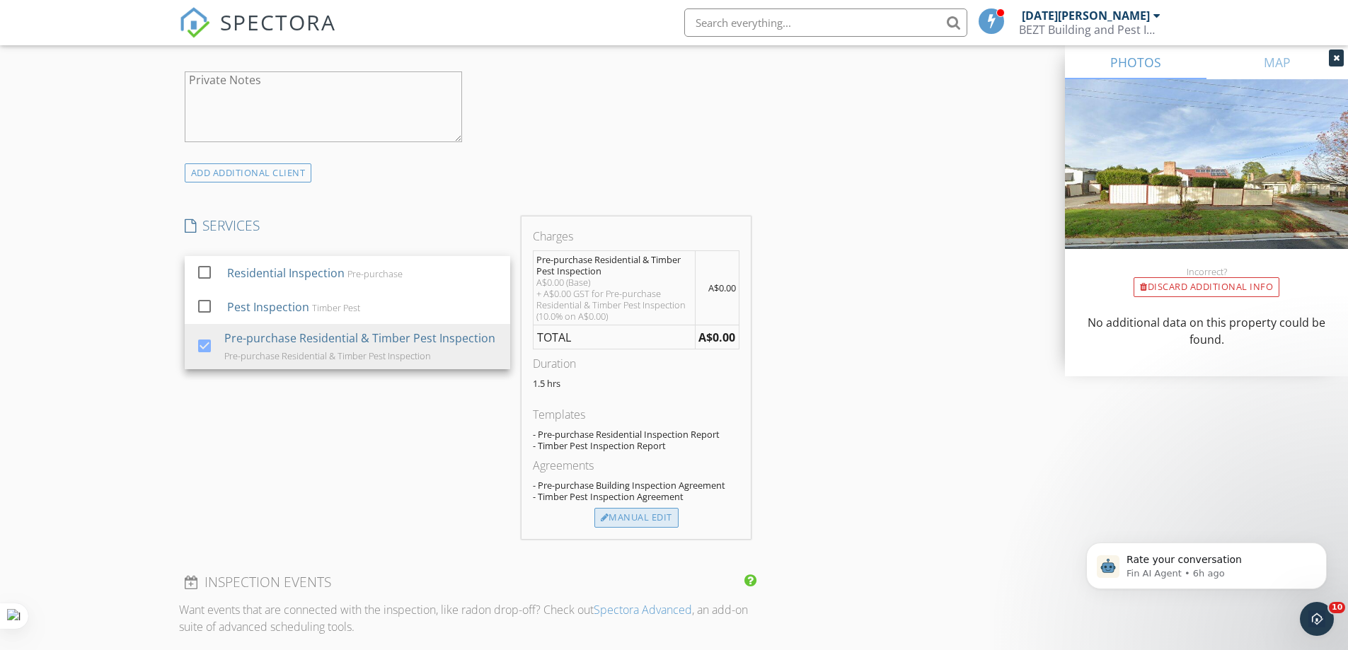
click at [626, 514] on div "Manual Edit" at bounding box center [636, 518] width 84 height 20
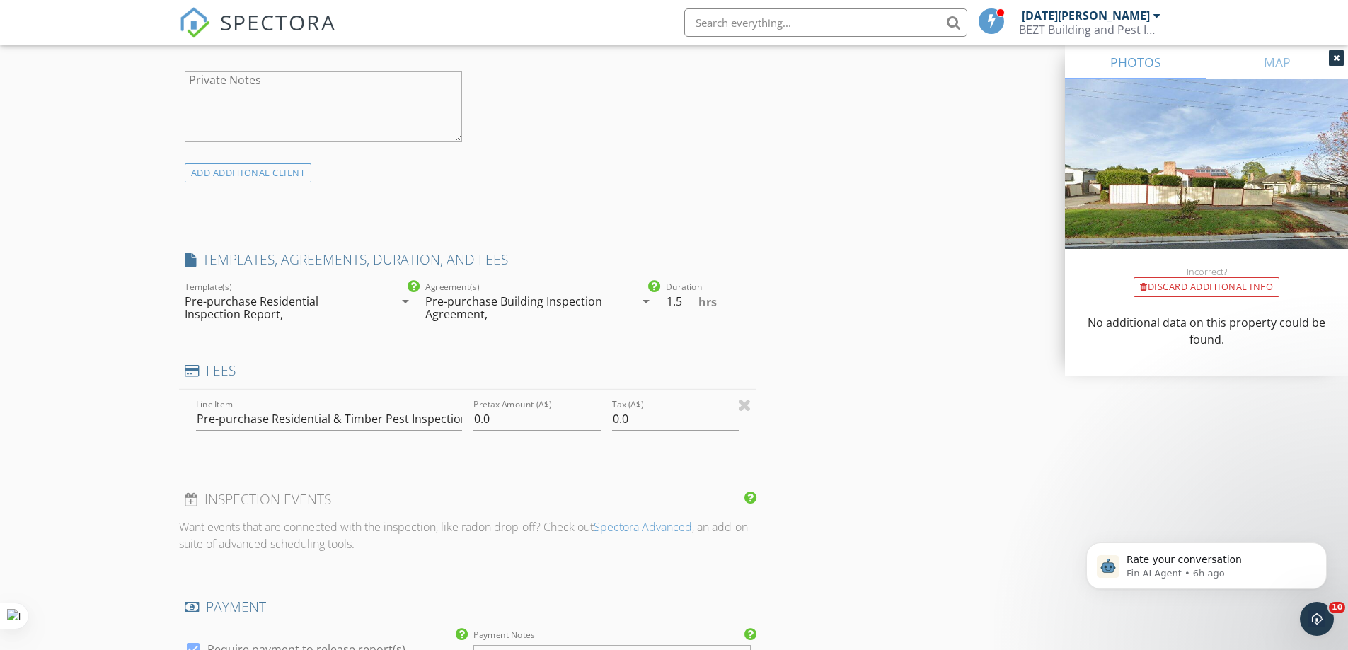
type input "0"
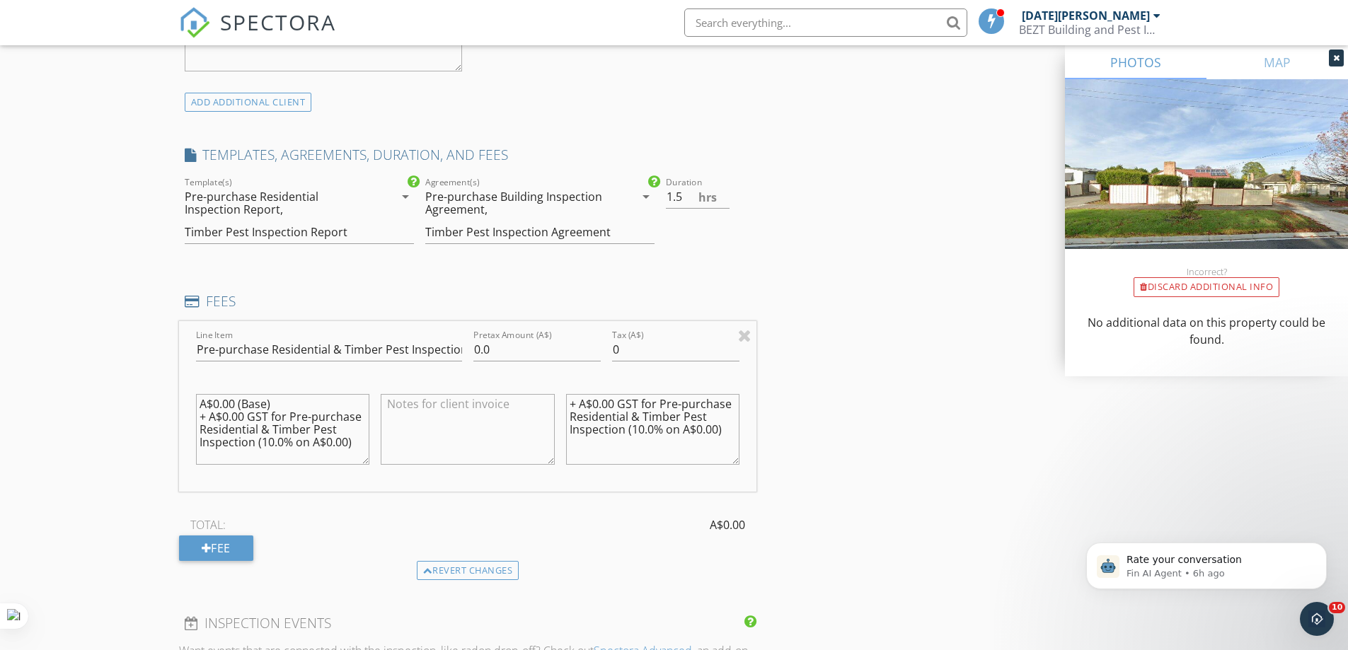
scroll to position [0, 0]
drag, startPoint x: 303, startPoint y: 454, endPoint x: 153, endPoint y: 382, distance: 166.2
click at [153, 382] on div "New Inspection Click here to use the New Order Form INSPECTOR(S) check_box Raja…" at bounding box center [674, 333] width 1348 height 2625
drag, startPoint x: 723, startPoint y: 431, endPoint x: 552, endPoint y: 393, distance: 175.5
click at [552, 393] on div "Line Item Pre-purchase Residential & Timber Pest Inspection Pretax Amount (A$) …" at bounding box center [468, 406] width 578 height 171
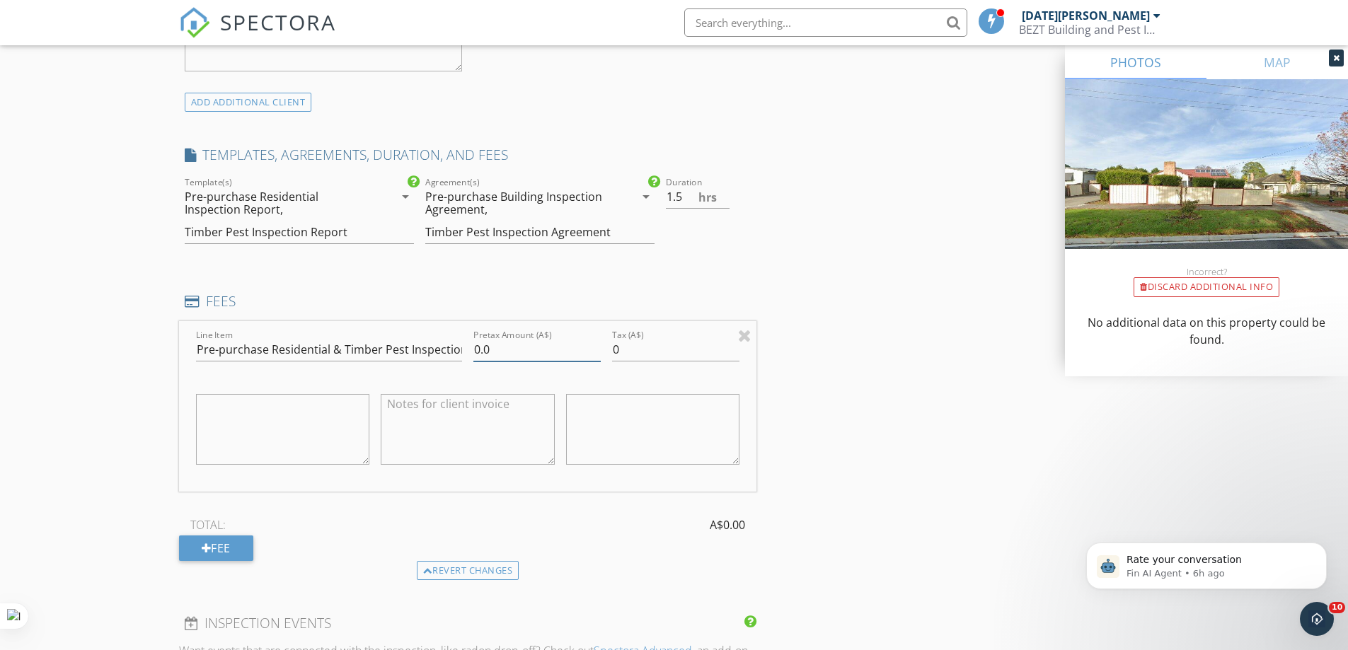
click at [522, 350] on input "0.0" at bounding box center [536, 349] width 127 height 23
type input "0"
type input "650"
click at [655, 344] on input "0" at bounding box center [675, 349] width 127 height 23
type input "065"
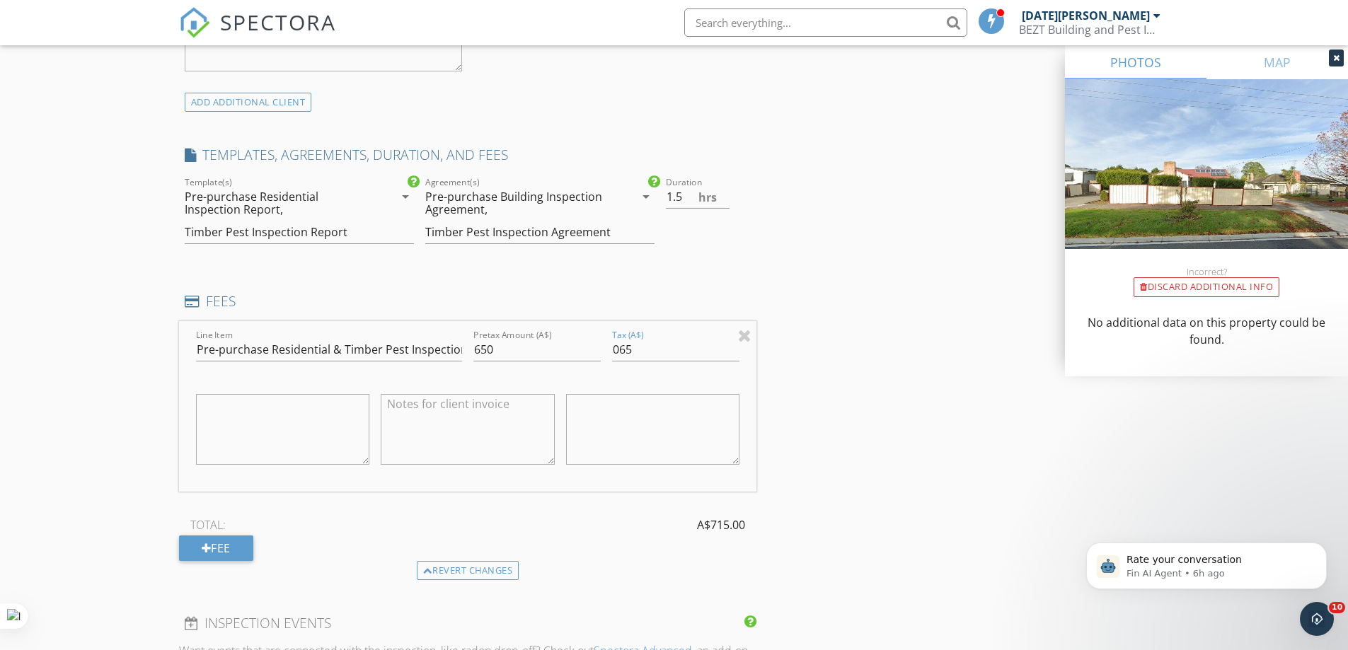
click at [786, 386] on div "INSPECTOR(S) check_box Raja Chidhambaram PRIMARY check_box_outline_blank Staff …" at bounding box center [674, 358] width 991 height 2510
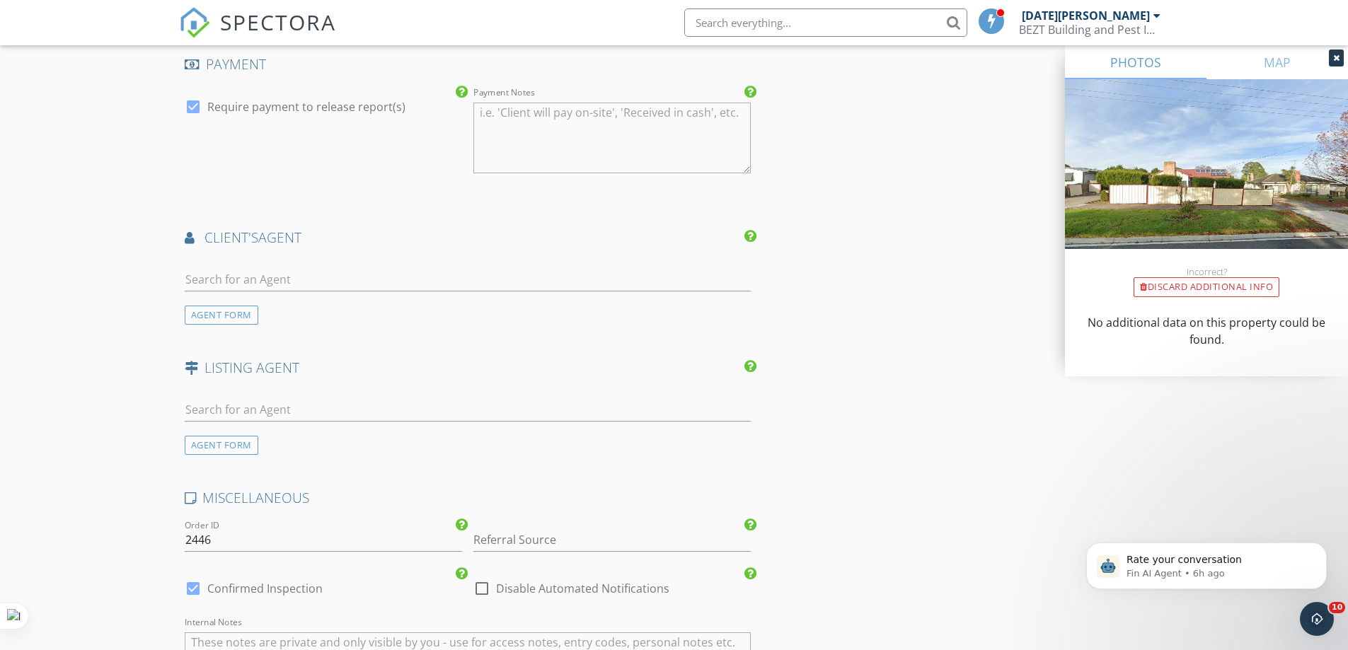
scroll to position [1840, 0]
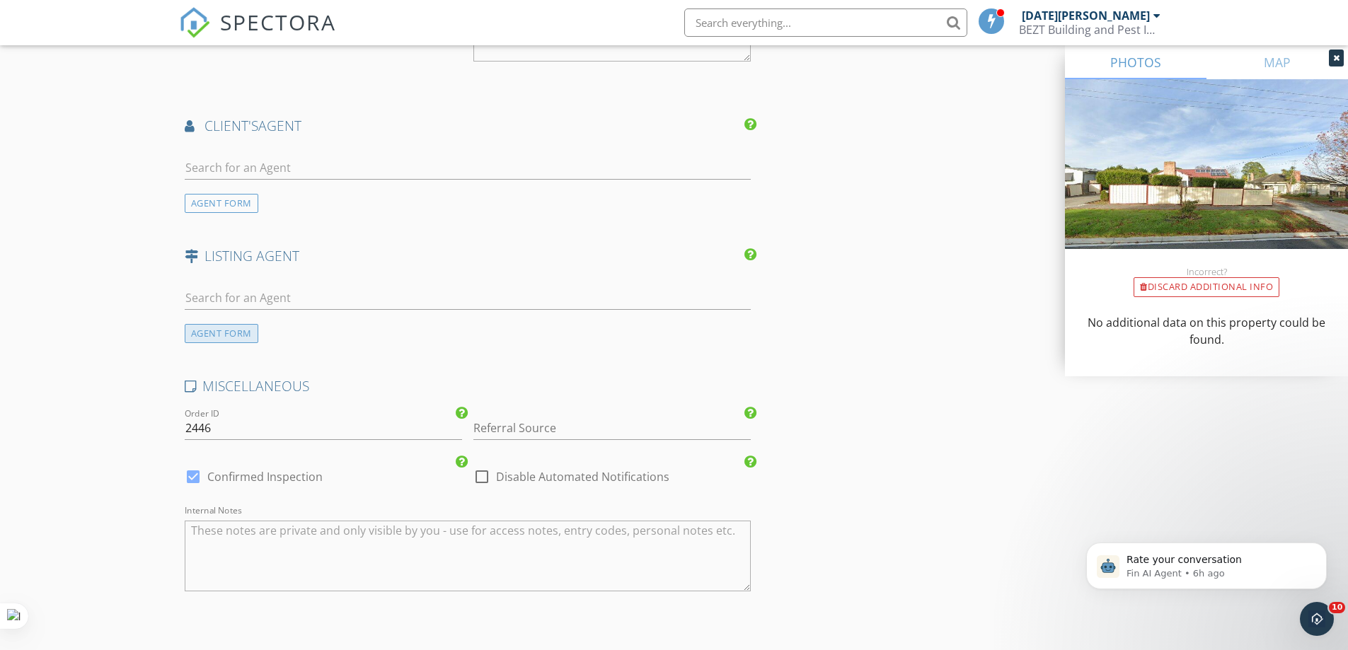
click at [198, 329] on div "AGENT FORM" at bounding box center [222, 333] width 74 height 19
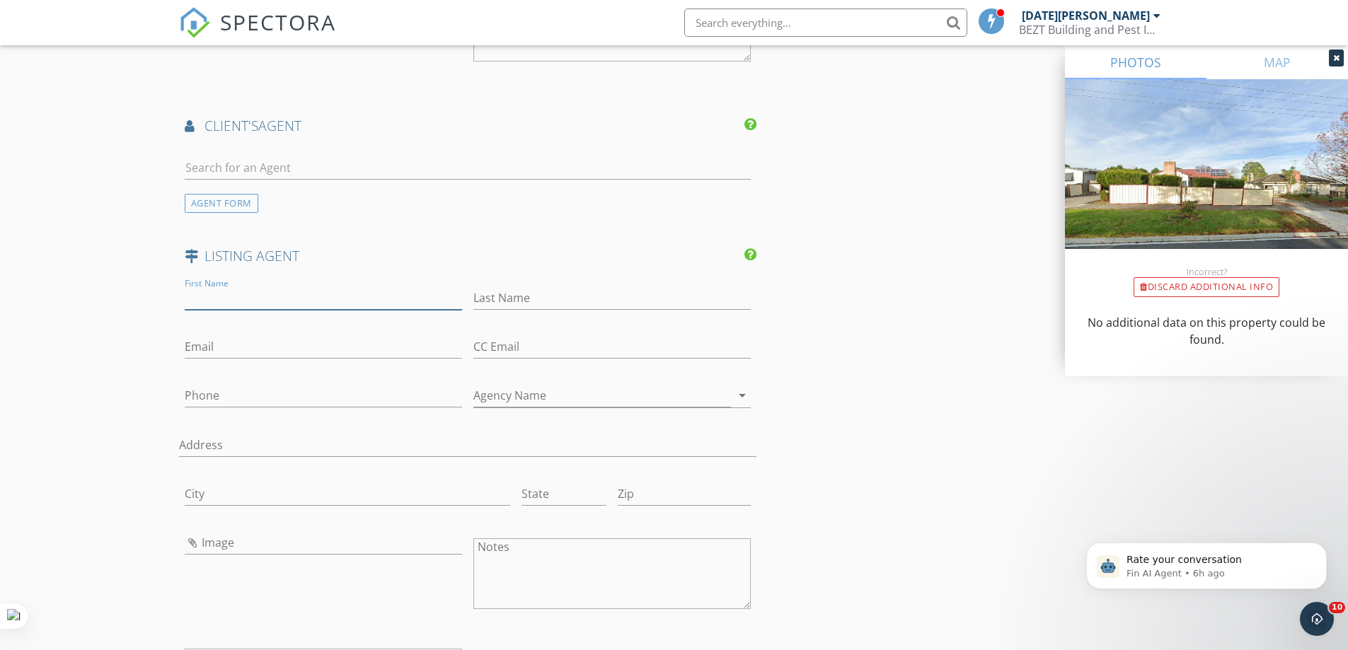
drag, startPoint x: 211, startPoint y: 296, endPoint x: 875, endPoint y: 328, distance: 664.5
click at [221, 294] on input "First Name" at bounding box center [323, 298] width 277 height 23
click at [316, 296] on input "Frank Palmero" at bounding box center [323, 298] width 277 height 23
drag, startPoint x: 217, startPoint y: 295, endPoint x: 276, endPoint y: 297, distance: 58.8
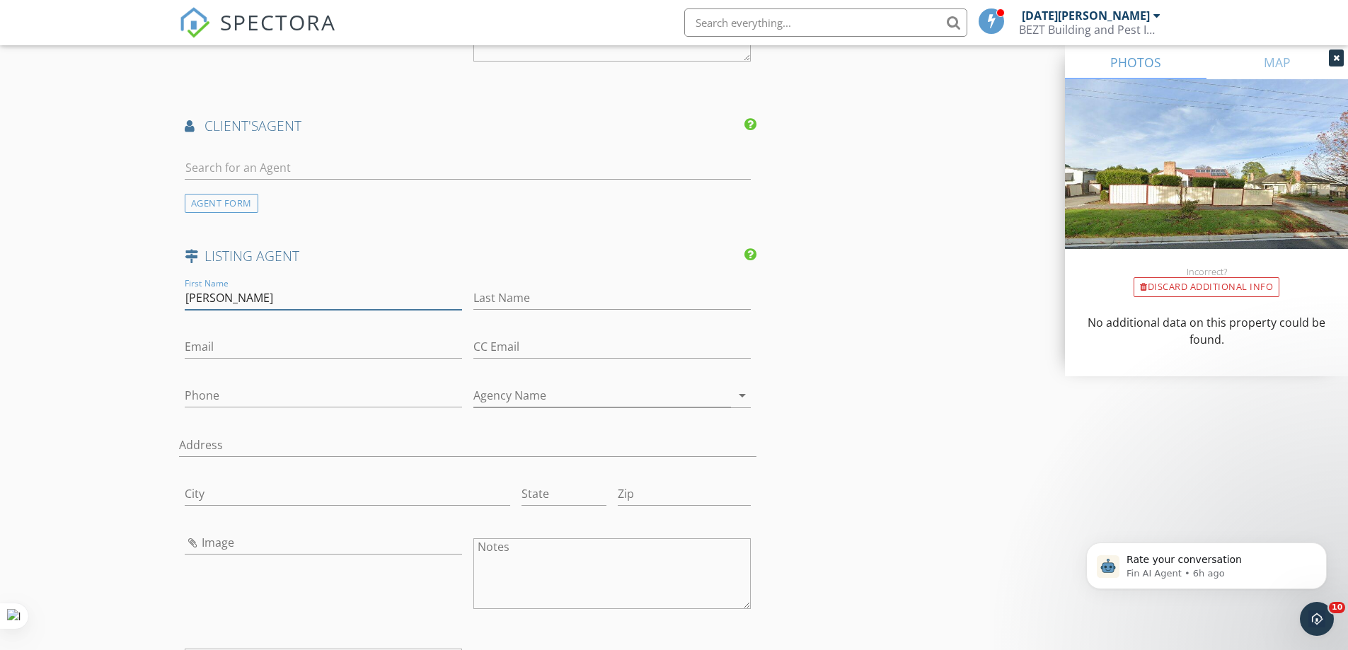
click at [276, 297] on input "Frank Palmero" at bounding box center [323, 298] width 277 height 23
type input "Frank"
type input "Palmero"
click at [220, 398] on input "Phone" at bounding box center [323, 395] width 277 height 23
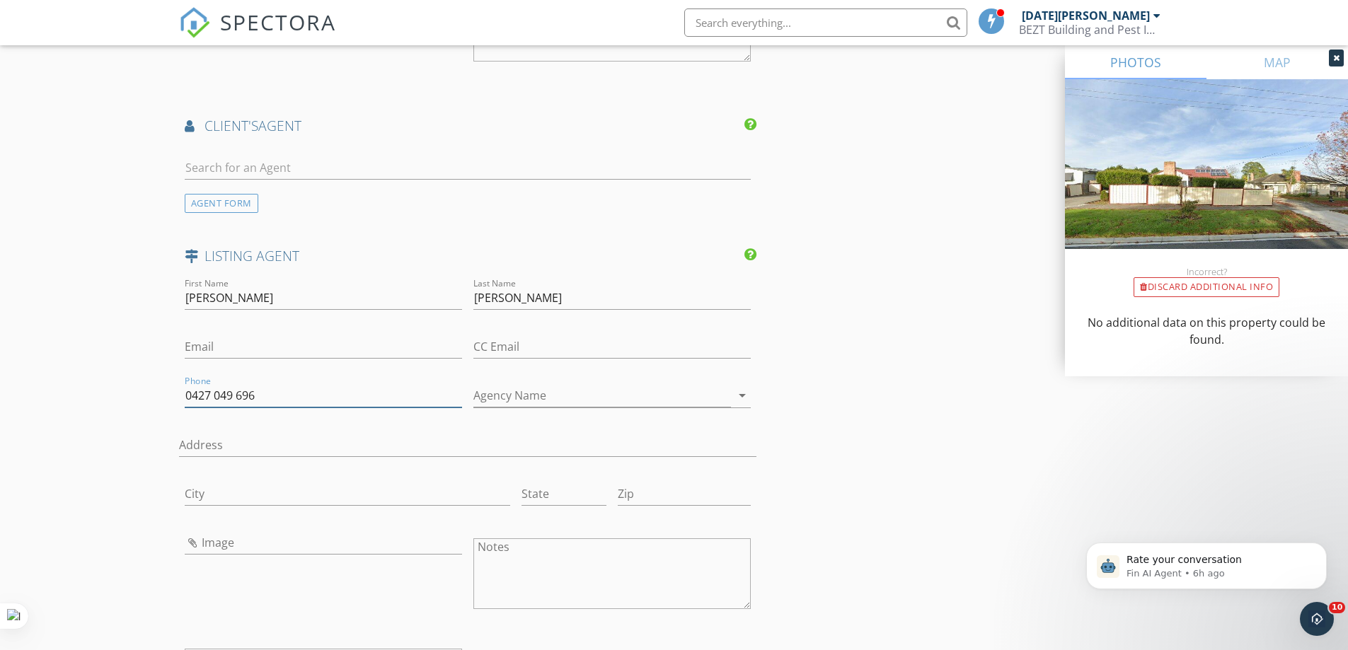
type input "0427 049 696"
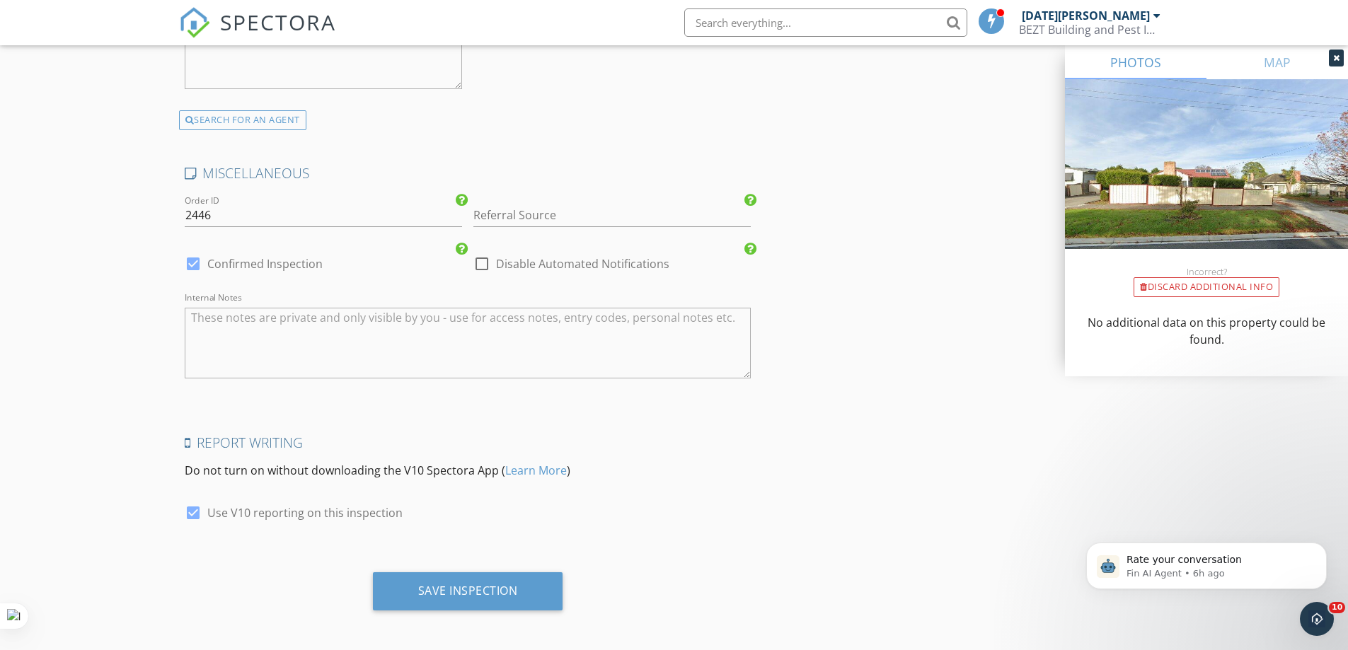
scroll to position [2475, 0]
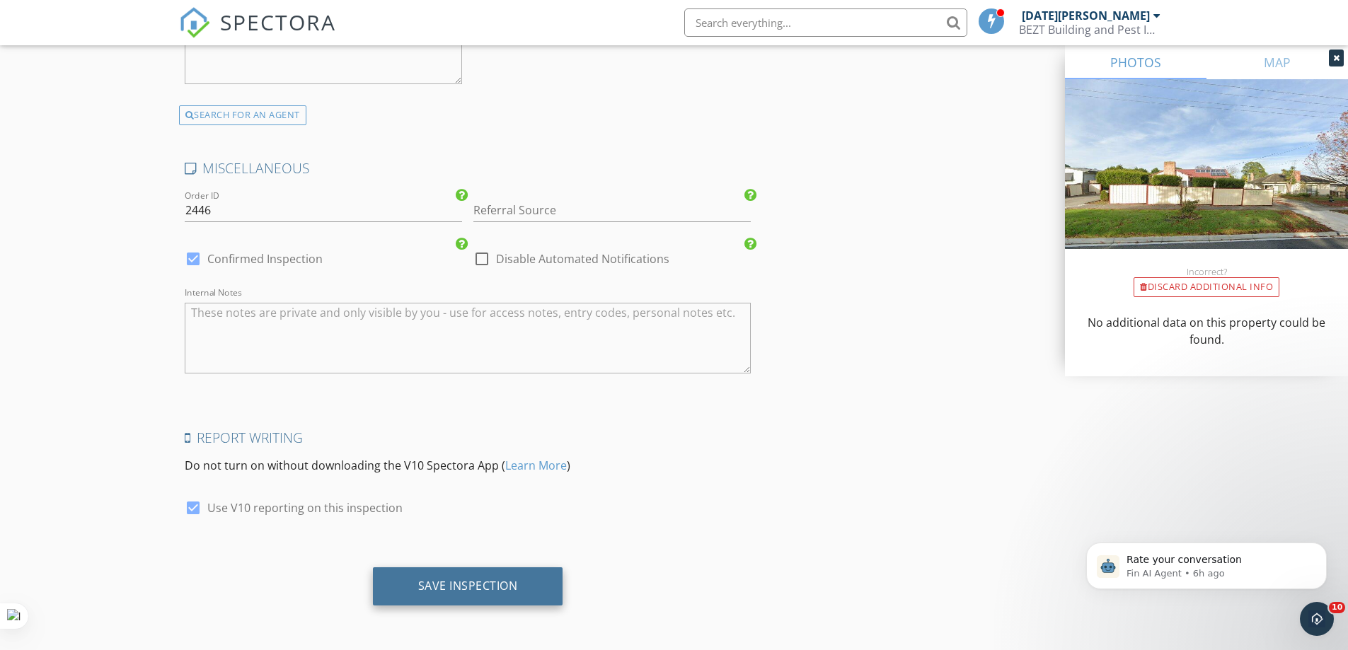
click at [488, 579] on div "Save Inspection" at bounding box center [468, 586] width 100 height 14
